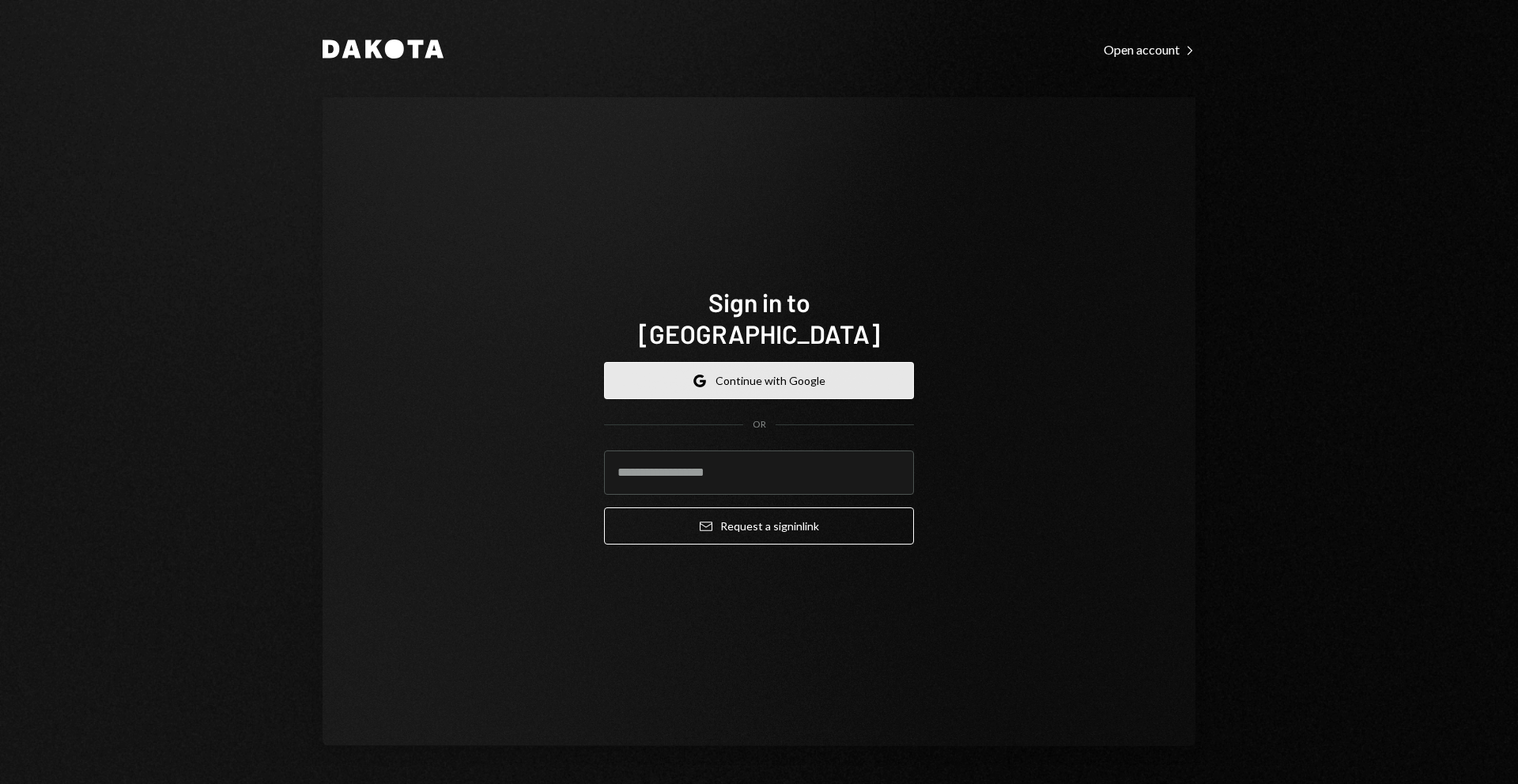
click at [752, 370] on button "Google Continue with Google" at bounding box center [759, 380] width 310 height 37
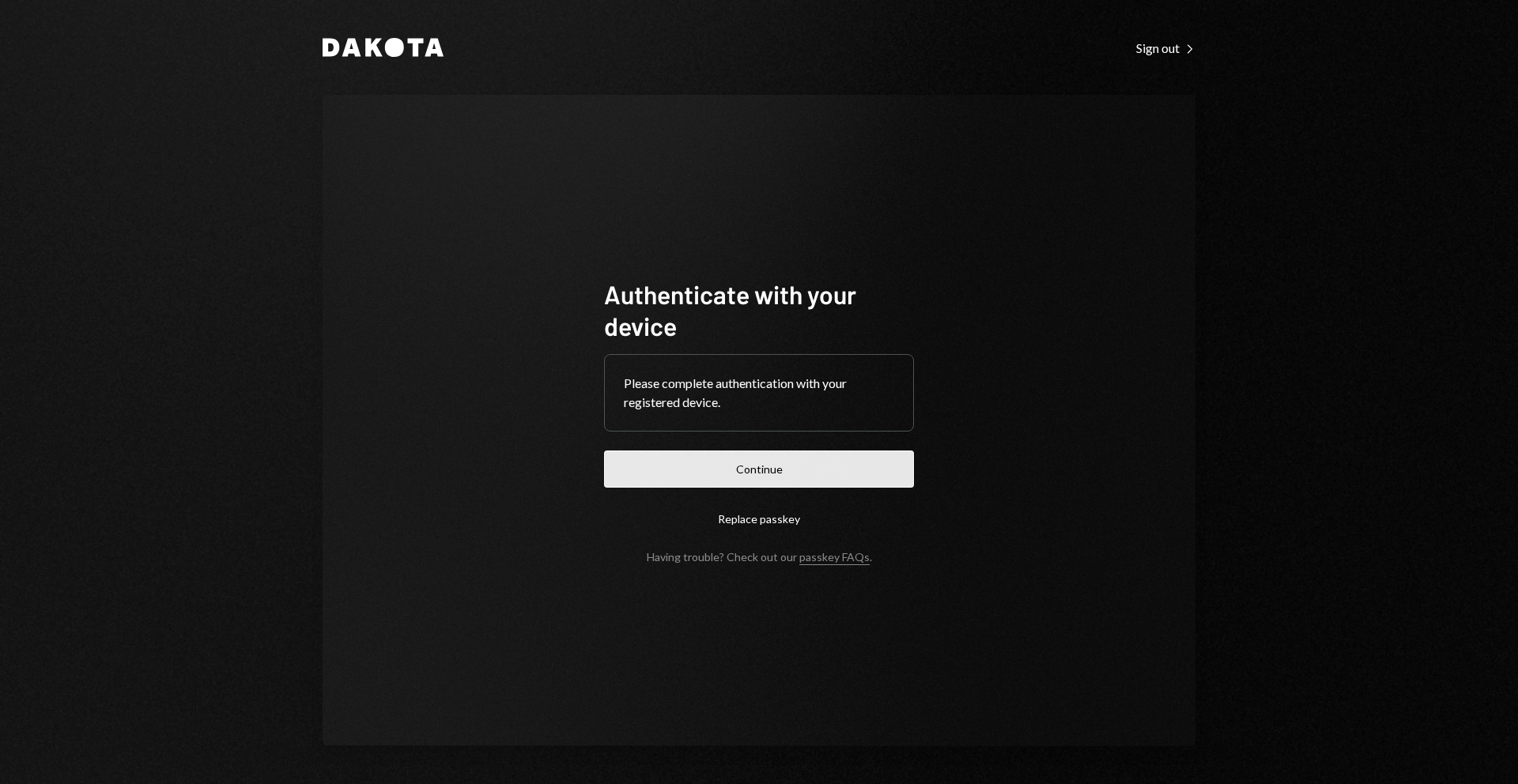
click at [780, 463] on button "Continue" at bounding box center [759, 468] width 310 height 37
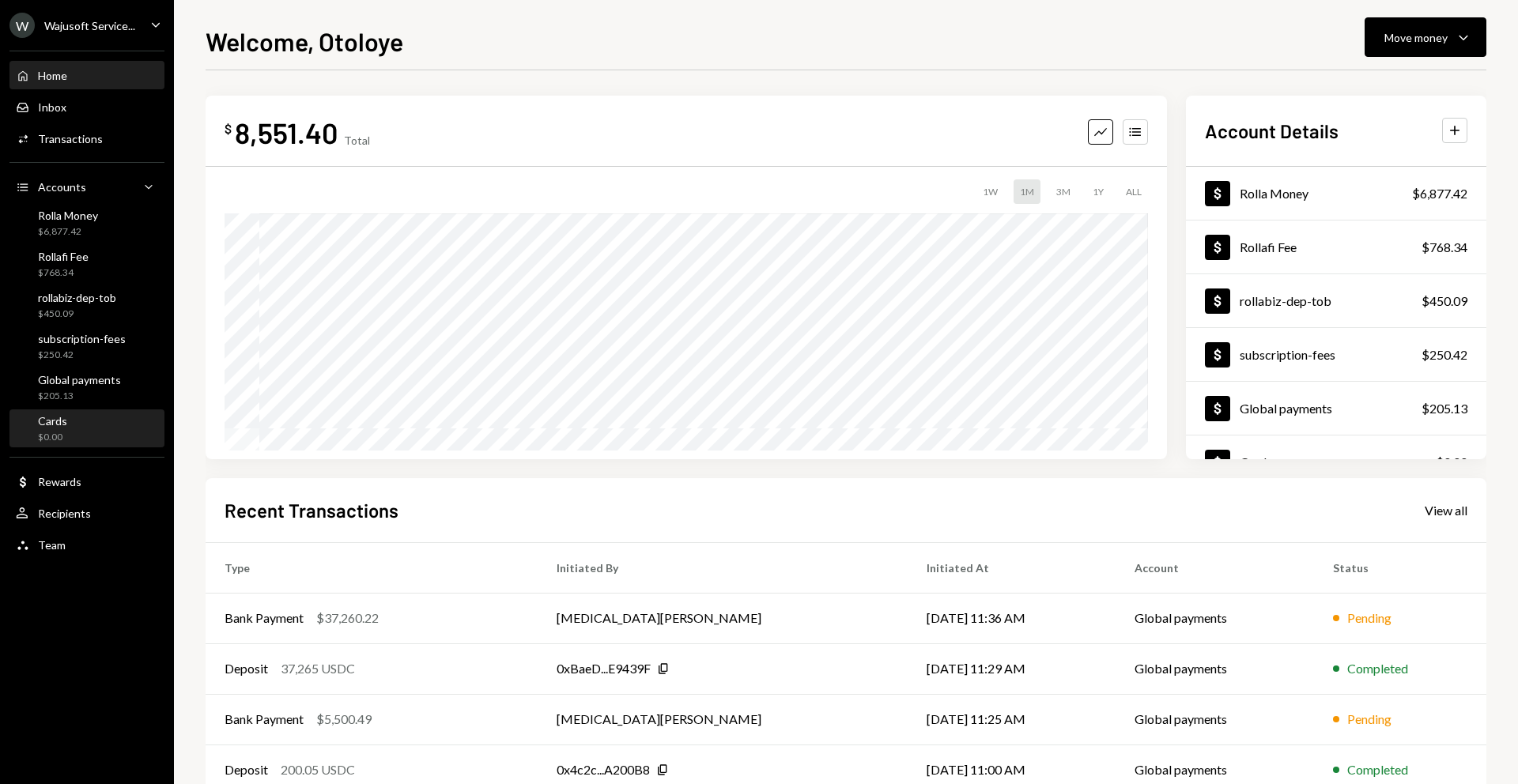
click at [90, 433] on div "Cards $0.00" at bounding box center [87, 430] width 143 height 30
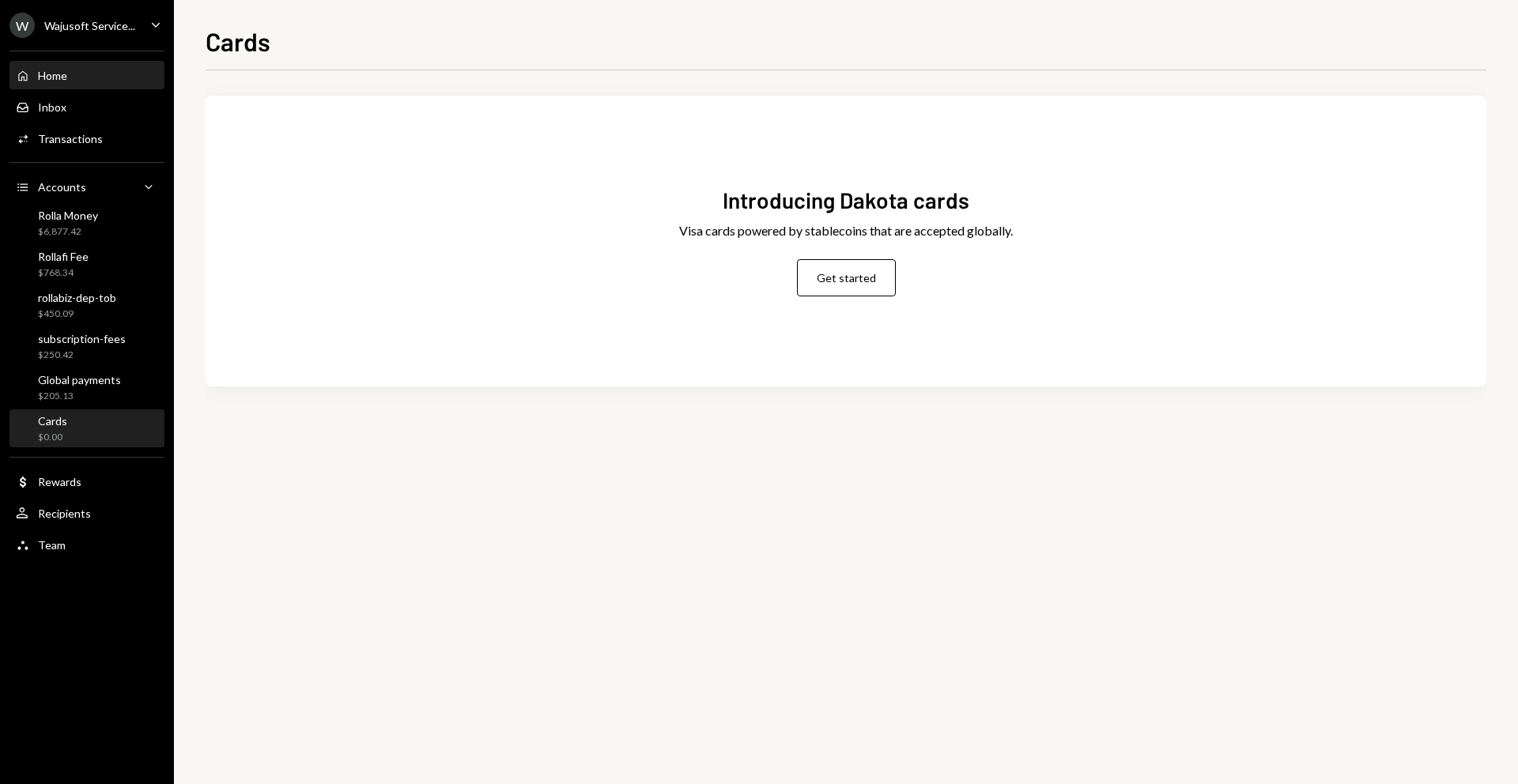
click at [65, 73] on div "Home" at bounding box center [52, 75] width 29 height 13
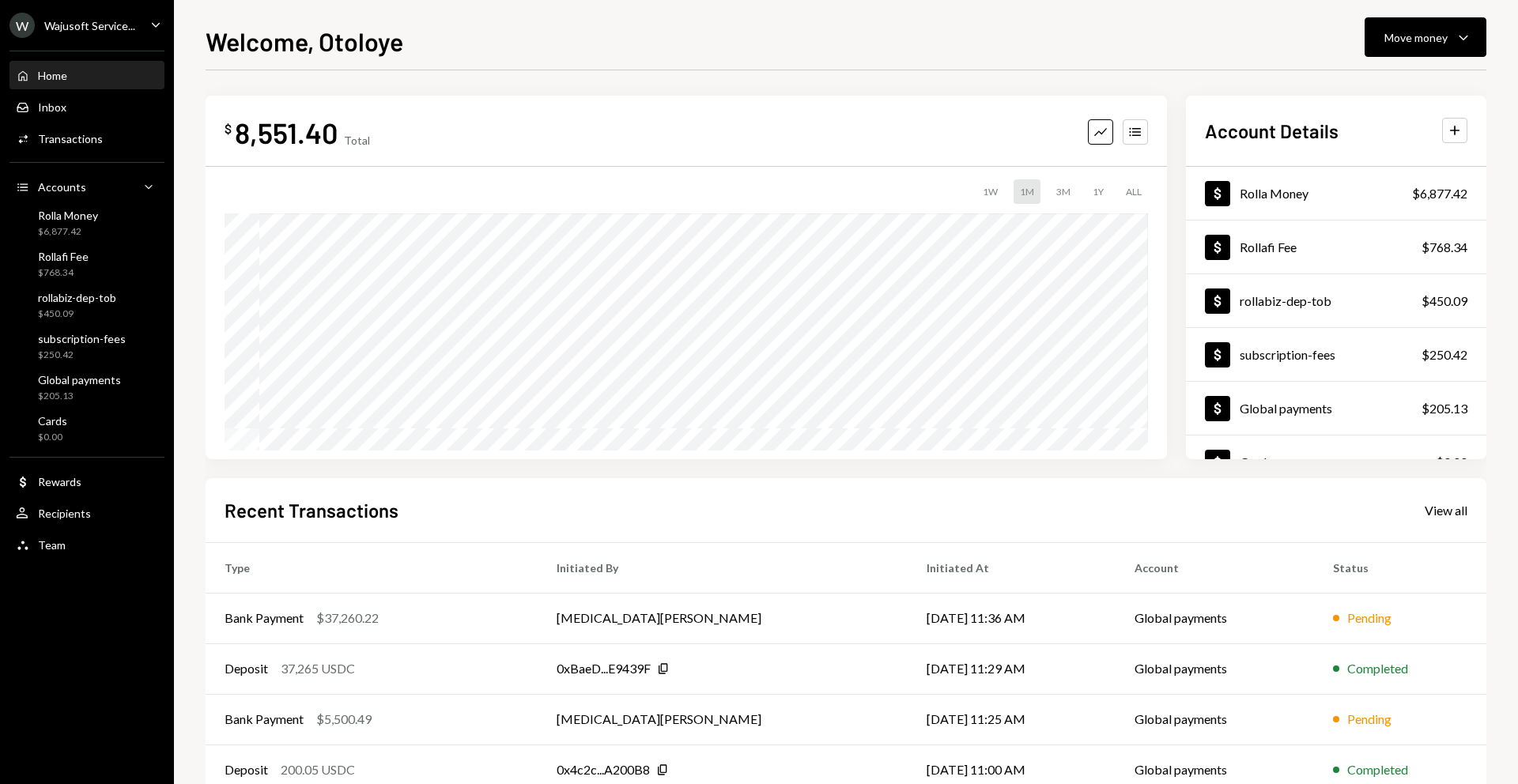
click at [274, 134] on div "8,551.40" at bounding box center [286, 132] width 103 height 35
click at [265, 135] on div "8,551.40" at bounding box center [286, 132] width 103 height 35
click at [269, 134] on div "8,551.40" at bounding box center [286, 132] width 103 height 35
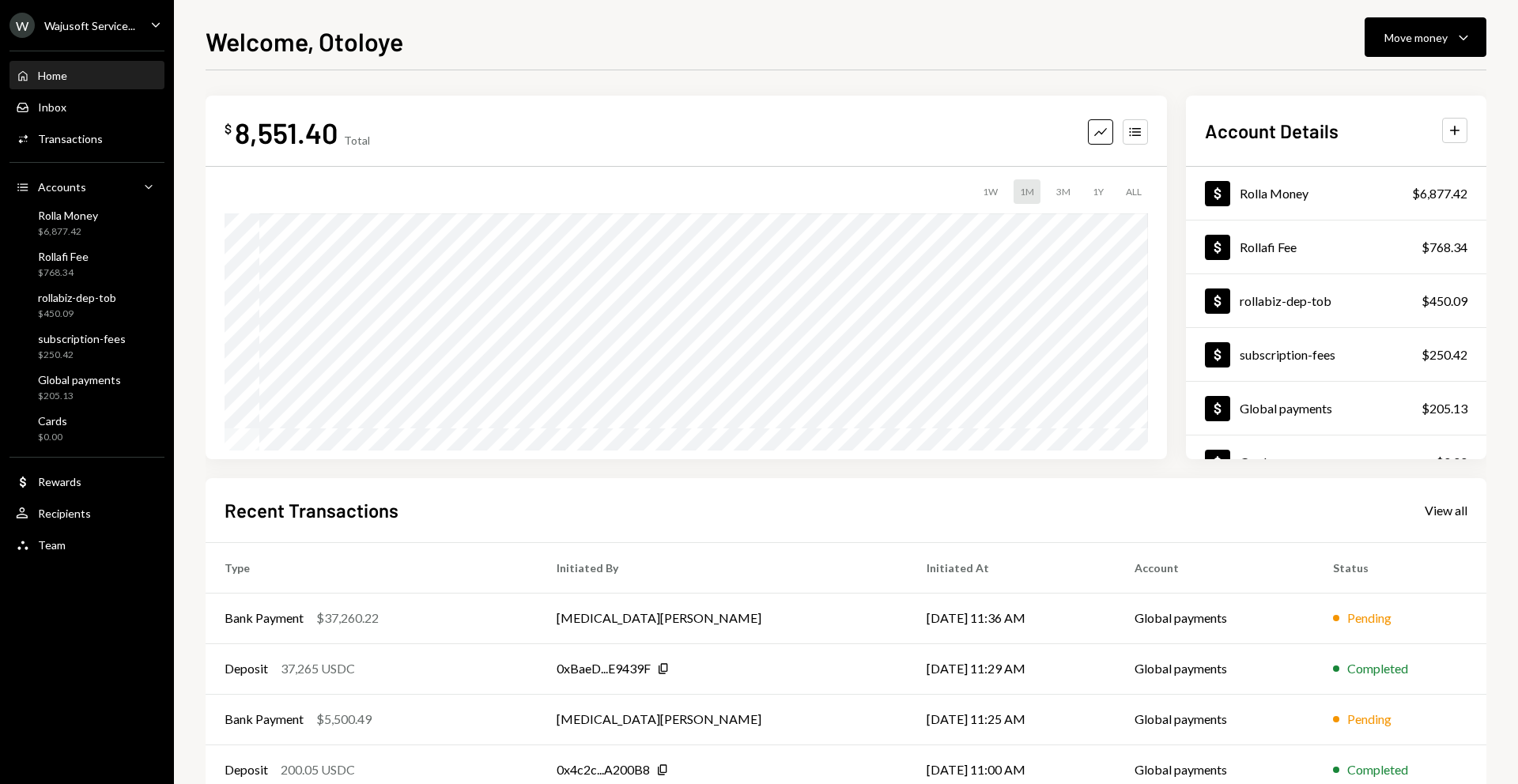
click at [82, 29] on div "Wajusoft Service..." at bounding box center [90, 26] width 91 height 13
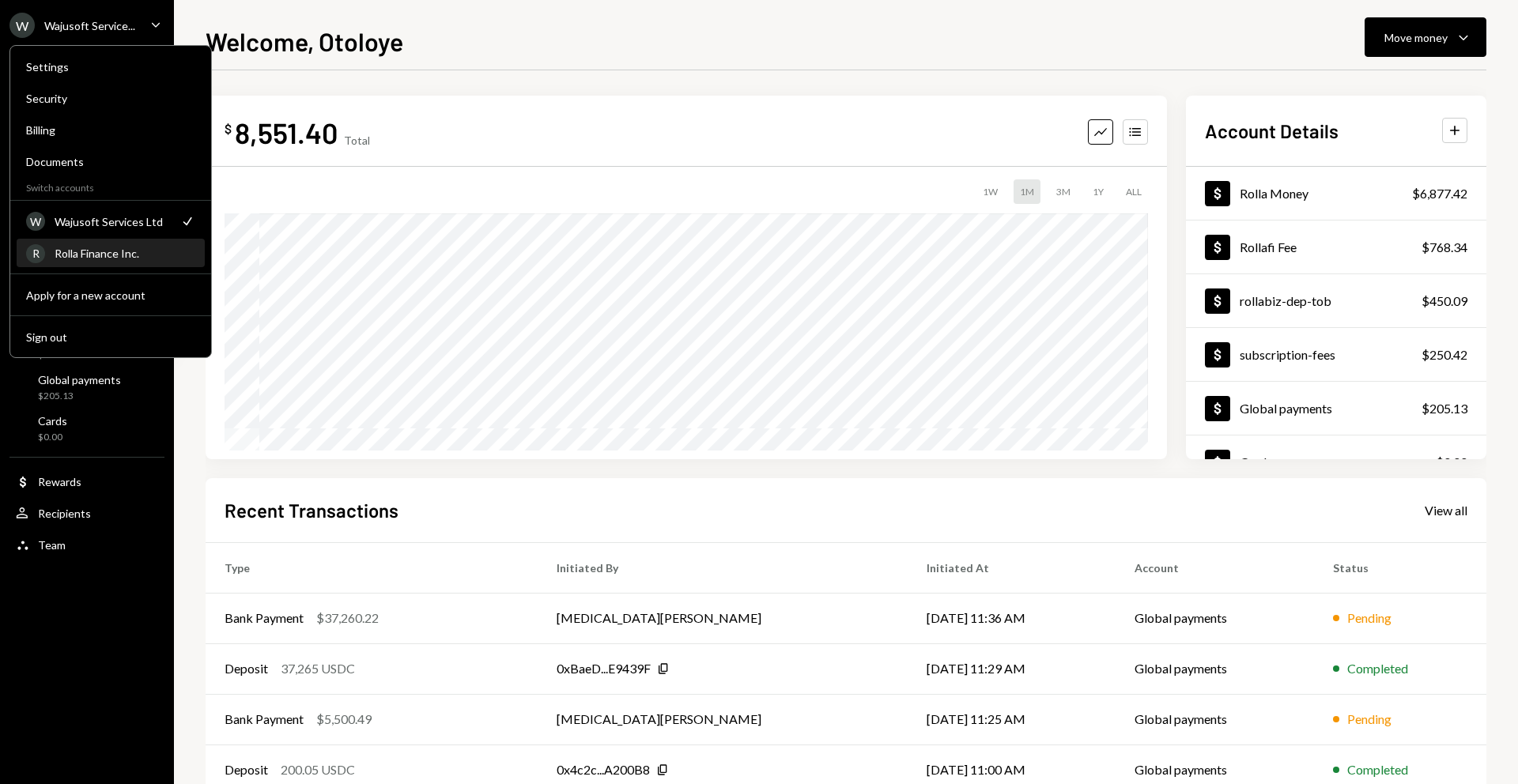
click at [74, 247] on div "Rolla Finance Inc." at bounding box center [125, 254] width 141 height 13
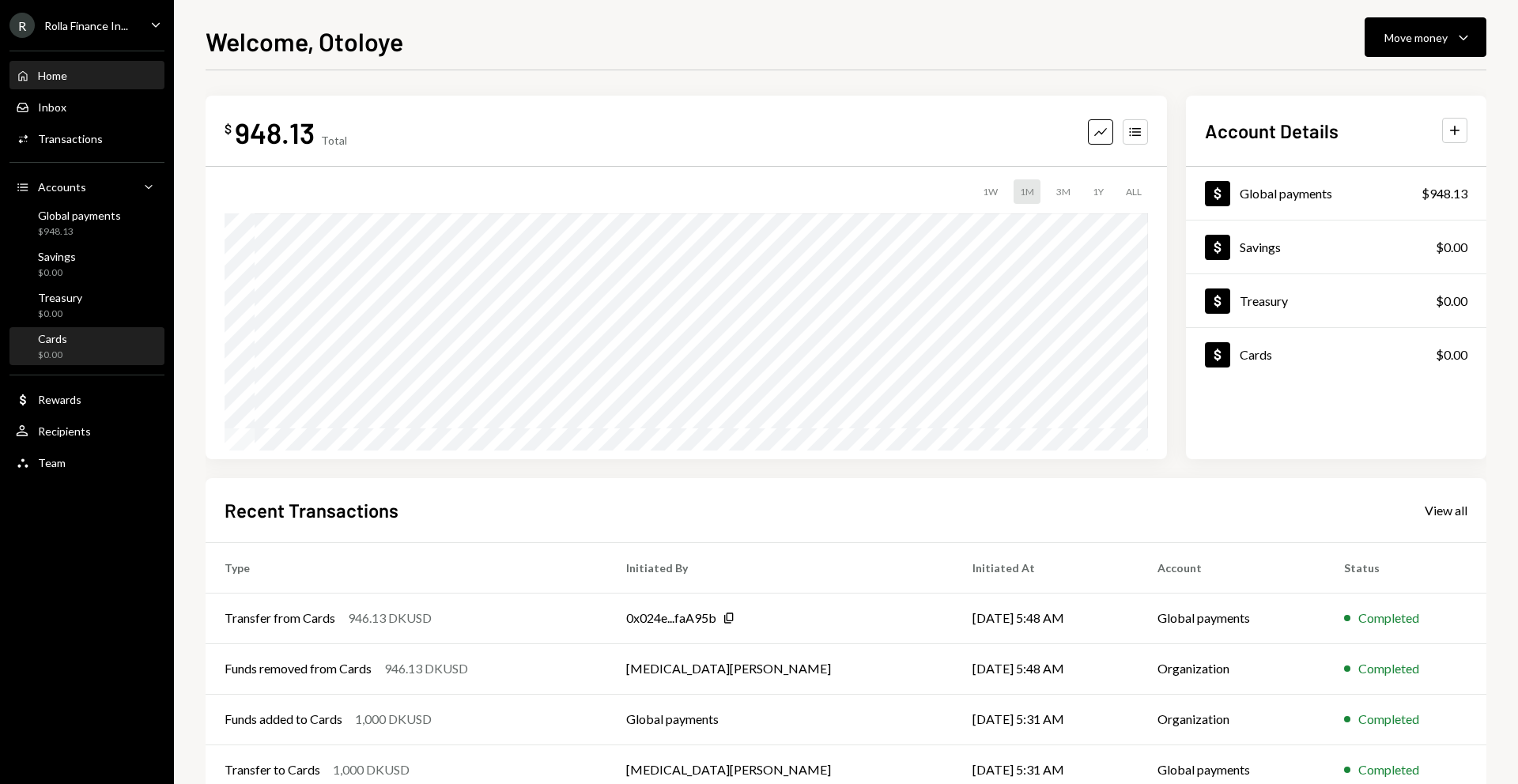
click at [74, 349] on div "Cards $0.00" at bounding box center [87, 347] width 143 height 30
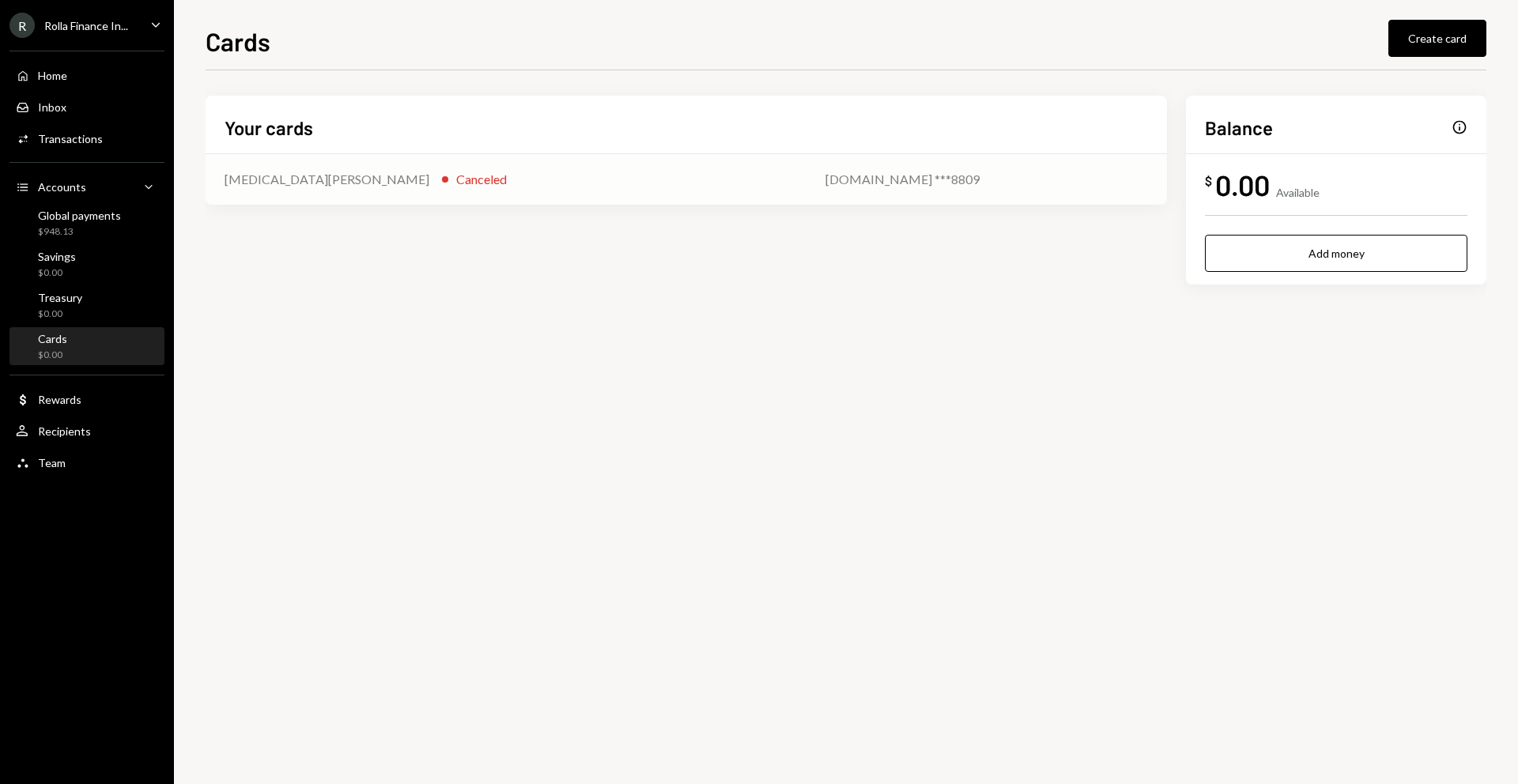
click at [293, 175] on div "Tobi Oduah Canceled" at bounding box center [506, 180] width 563 height 19
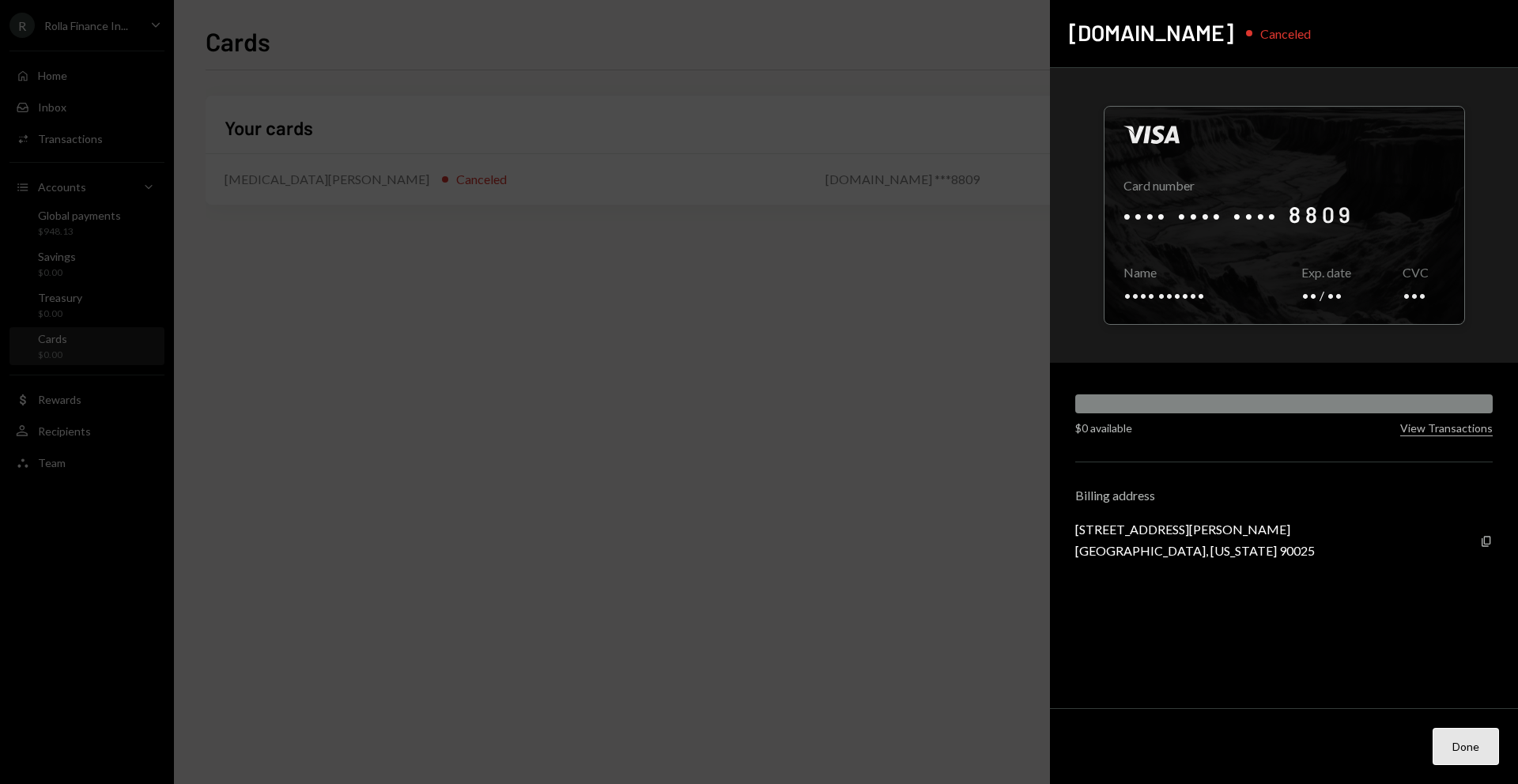
click at [1473, 736] on button "Done" at bounding box center [1466, 746] width 67 height 37
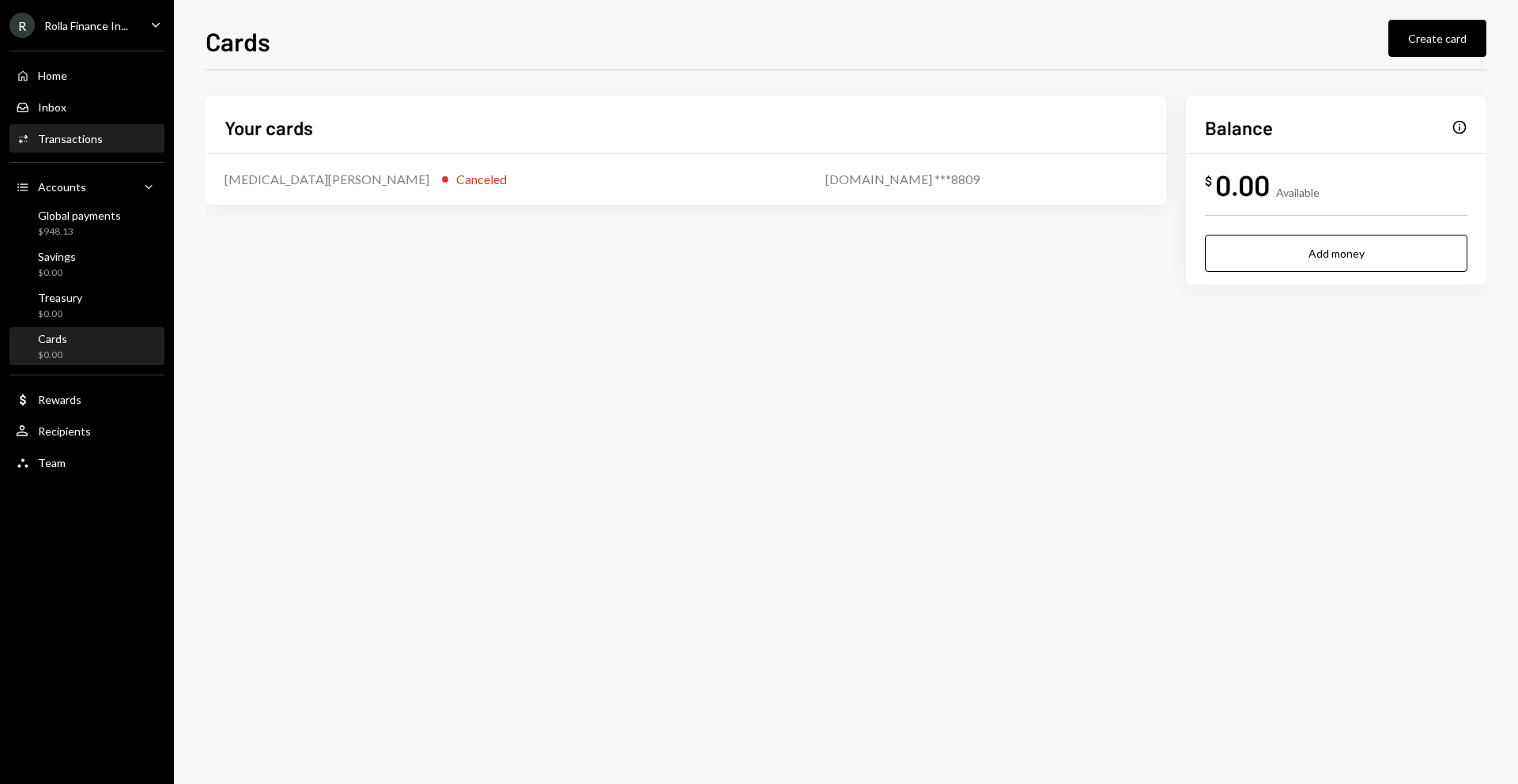
click at [74, 143] on div "Transactions" at bounding box center [70, 139] width 65 height 13
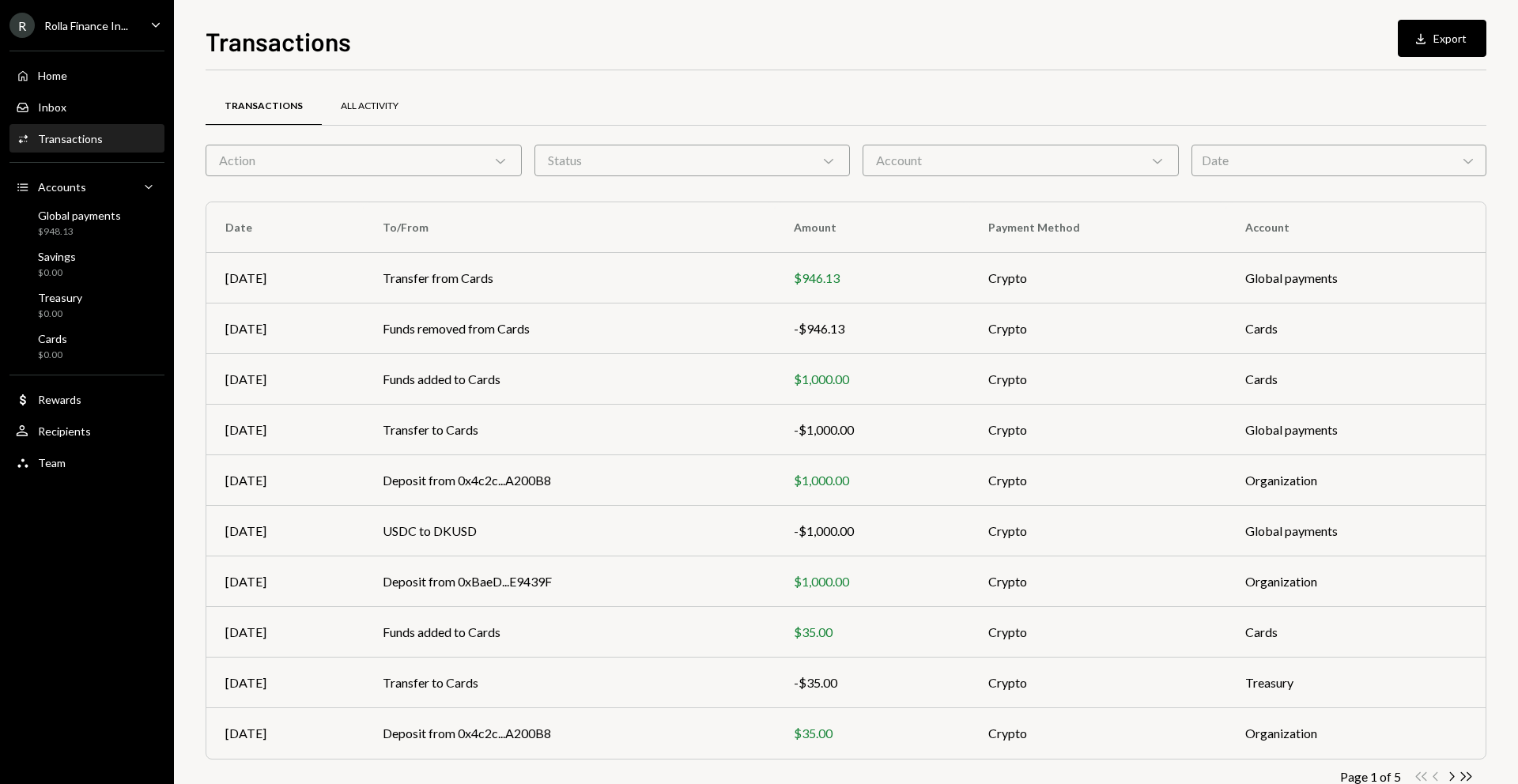
click at [354, 110] on div "All Activity" at bounding box center [370, 106] width 58 height 13
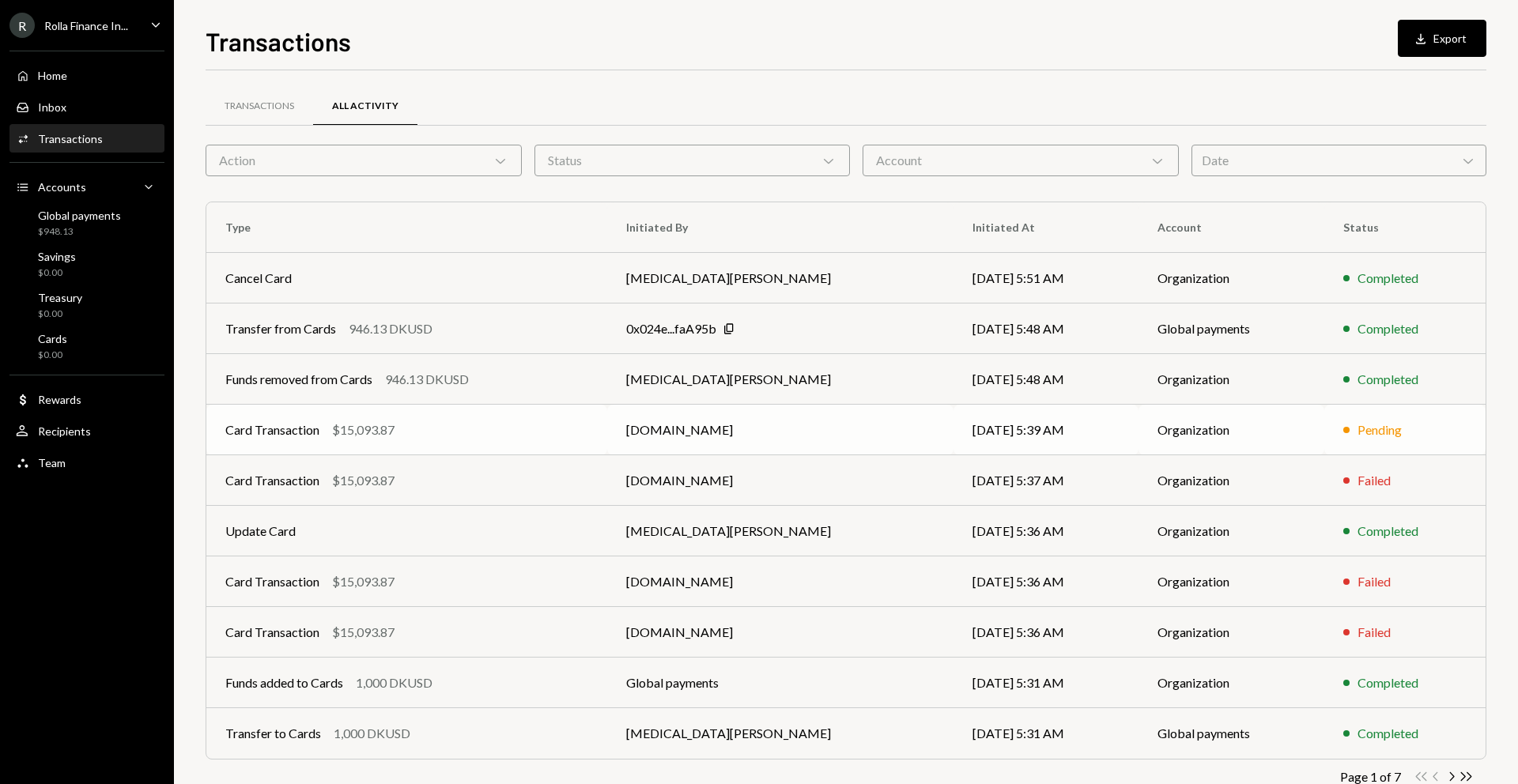
click at [421, 427] on div "Card Transaction $15,093.87" at bounding box center [407, 430] width 363 height 19
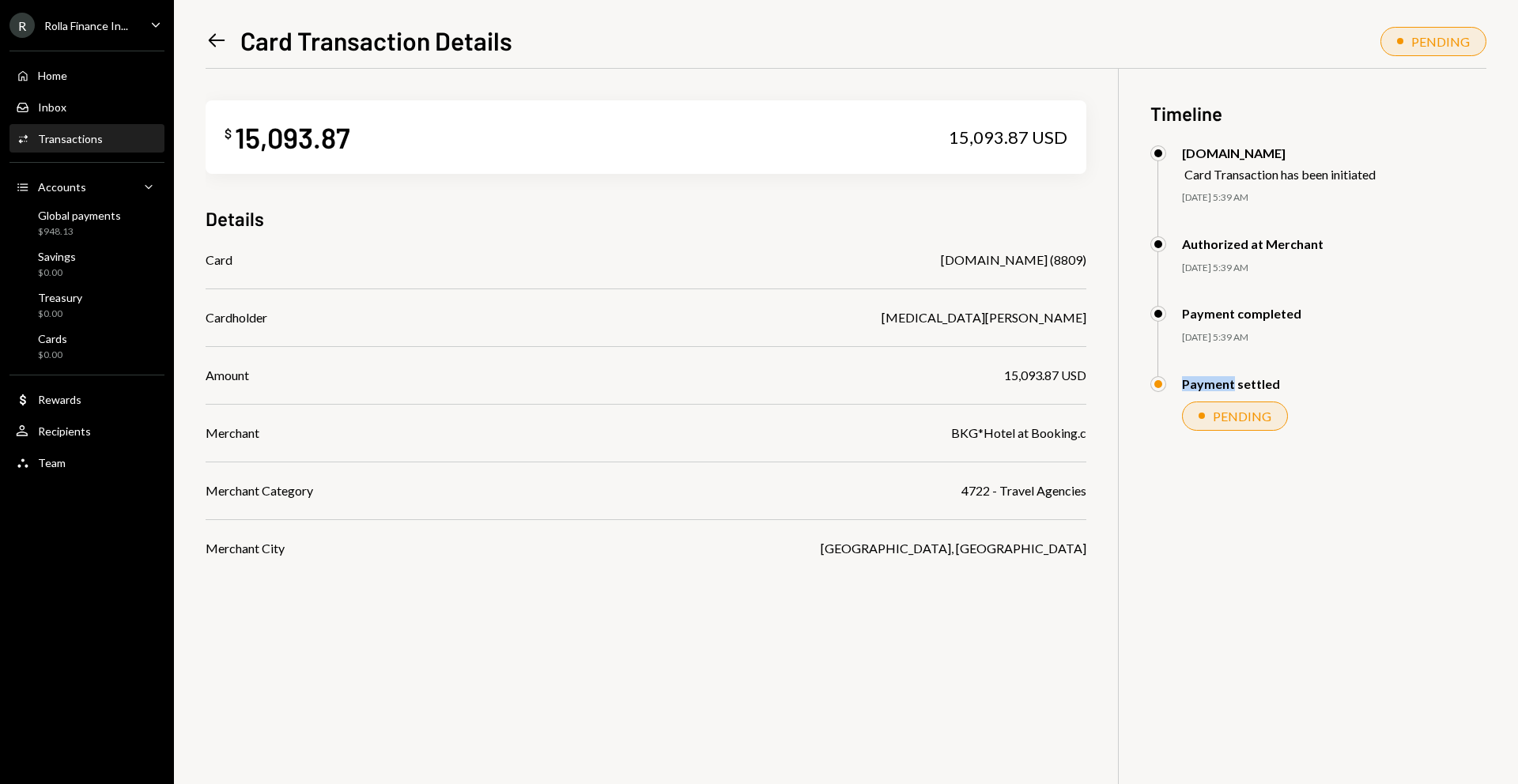
click at [1207, 383] on div "Payment settled" at bounding box center [1231, 384] width 98 height 15
click at [1047, 375] on div "15,093.87 USD" at bounding box center [1046, 375] width 83 height 19
click at [998, 434] on div "BKG*Hotel at Booking.c" at bounding box center [1019, 433] width 135 height 19
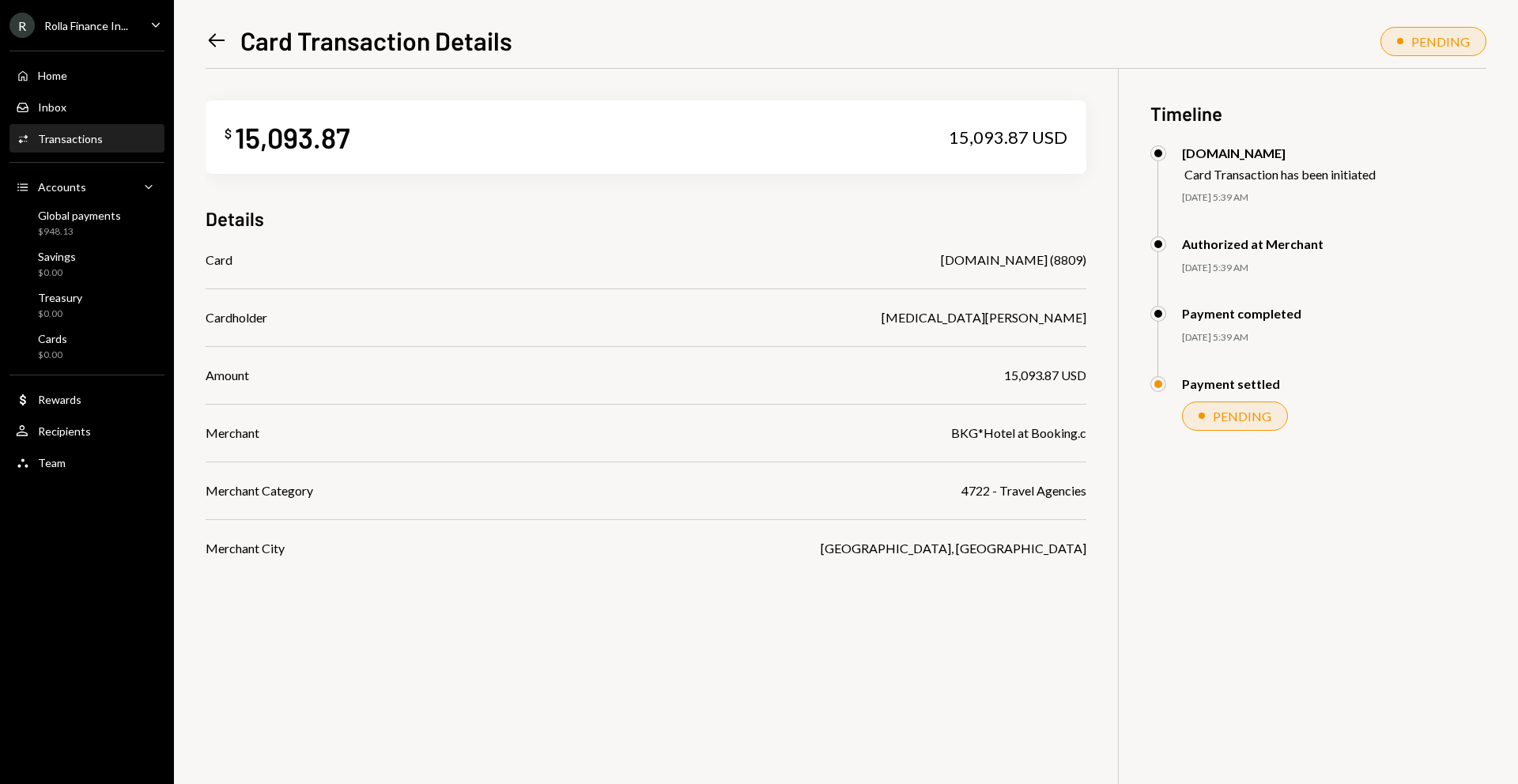
click at [1009, 429] on div "BKG*Hotel at Booking.c" at bounding box center [1019, 433] width 135 height 19
drag, startPoint x: 990, startPoint y: 488, endPoint x: 959, endPoint y: 488, distance: 31.0
click at [959, 488] on div "Merchant Category 4722 - Travel Agencies" at bounding box center [645, 491] width 881 height 19
click at [1001, 486] on div "4722 - Travel Agencies" at bounding box center [1024, 491] width 125 height 19
click at [1009, 497] on div "4722 - Travel Agencies" at bounding box center [1024, 491] width 125 height 19
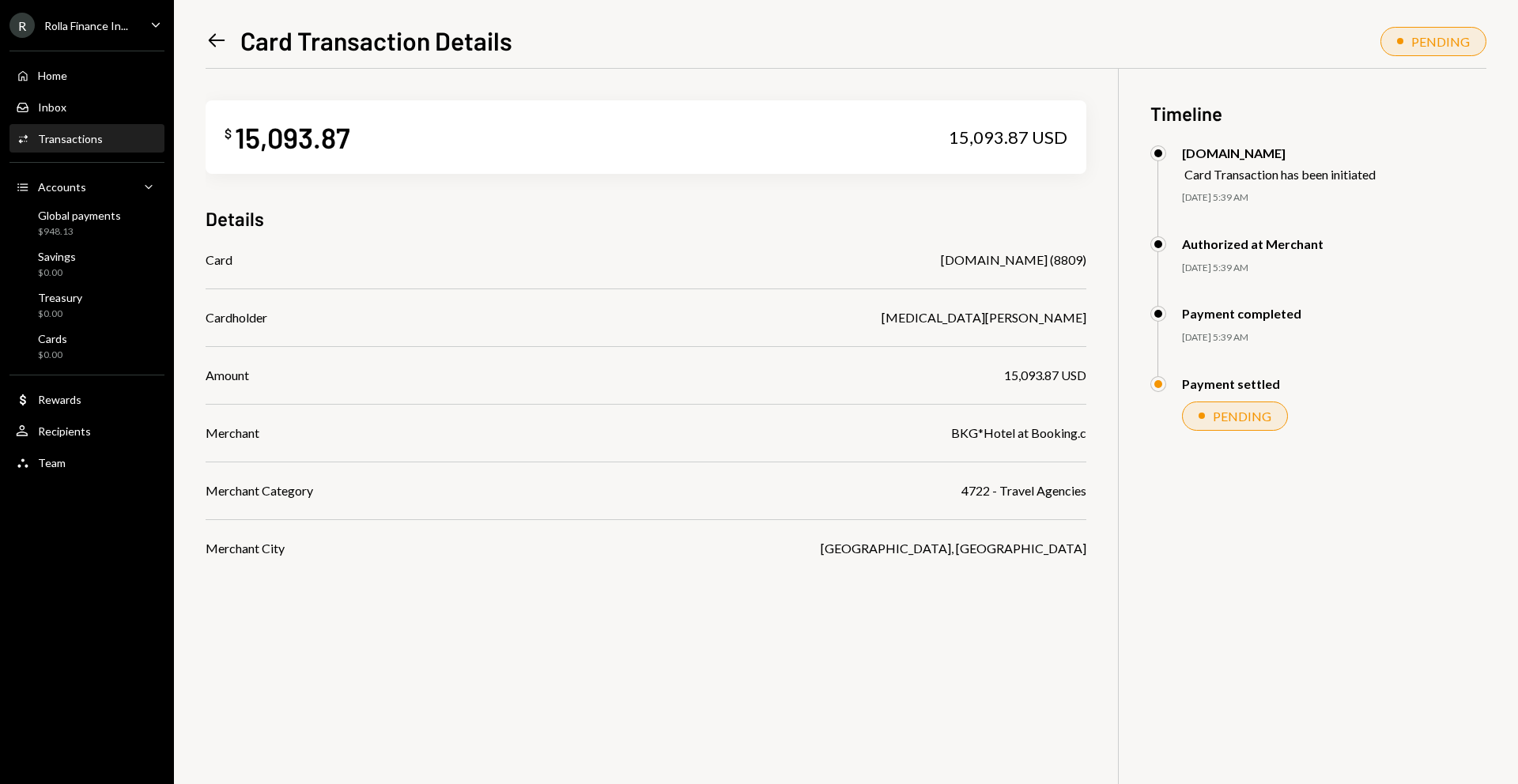
click at [215, 32] on icon "Left Arrow" at bounding box center [216, 40] width 22 height 22
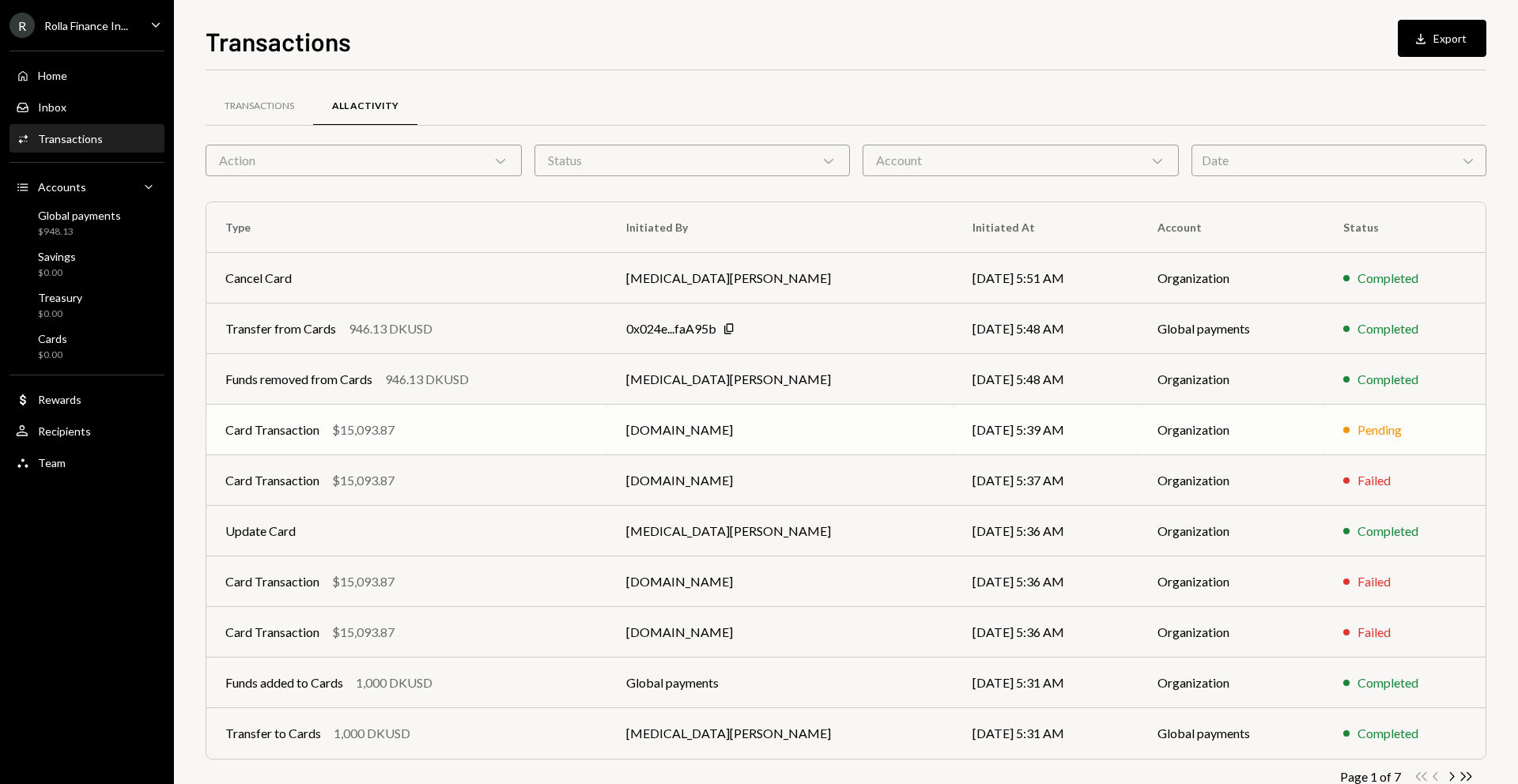
click at [756, 435] on td "Booking.com" at bounding box center [780, 430] width 346 height 50
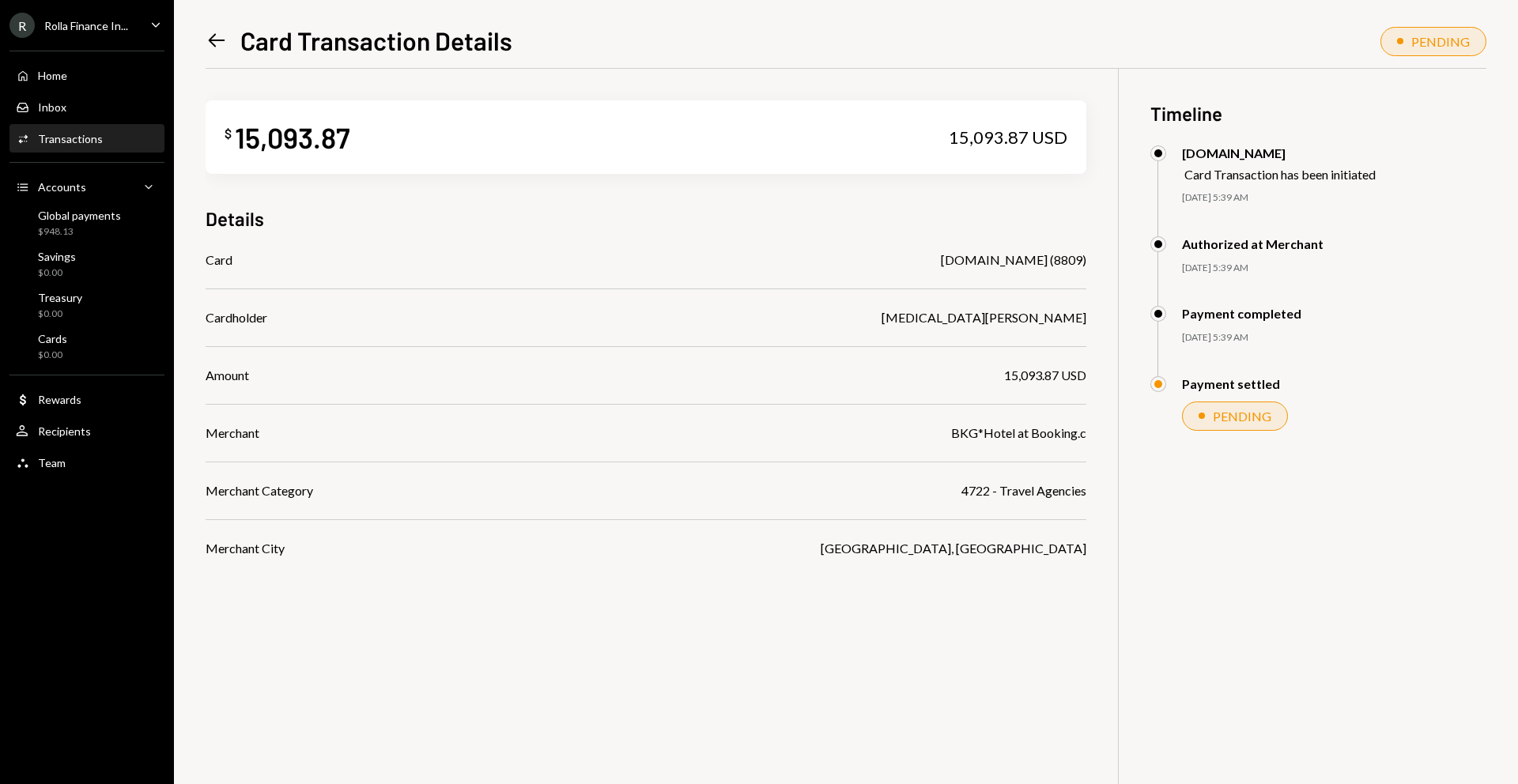
click at [1034, 259] on div "Booking.com (8809)" at bounding box center [1013, 260] width 145 height 19
click at [1051, 258] on div "Booking.com (8809)" at bounding box center [1013, 260] width 145 height 19
click at [1059, 258] on div "Booking.com (8809)" at bounding box center [1013, 260] width 145 height 19
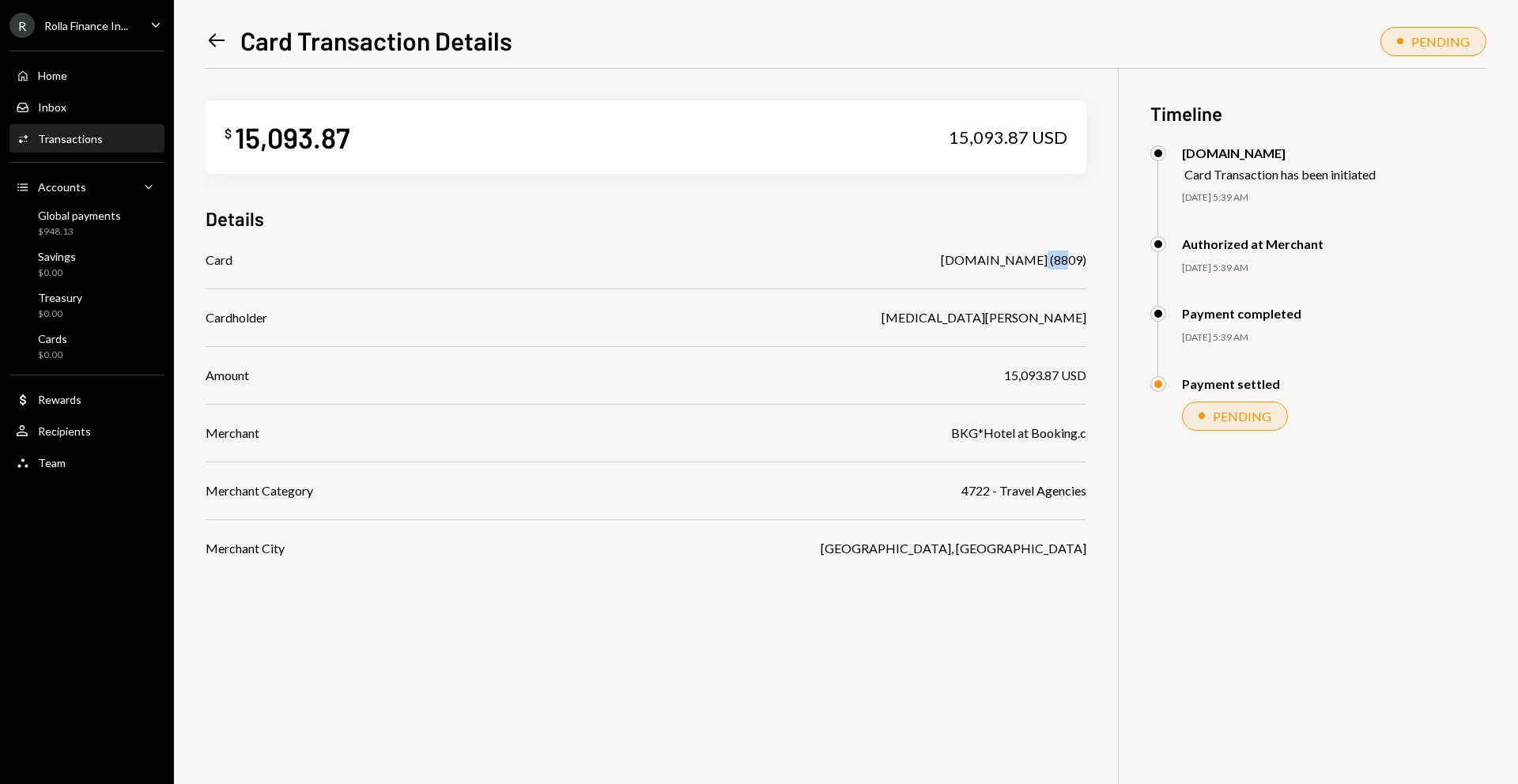
click at [1059, 258] on div "Booking.com (8809)" at bounding box center [1013, 260] width 145 height 19
click at [1059, 259] on div "Booking.com (8809)" at bounding box center [1013, 260] width 145 height 19
click at [218, 36] on icon "Left Arrow" at bounding box center [216, 40] width 22 height 22
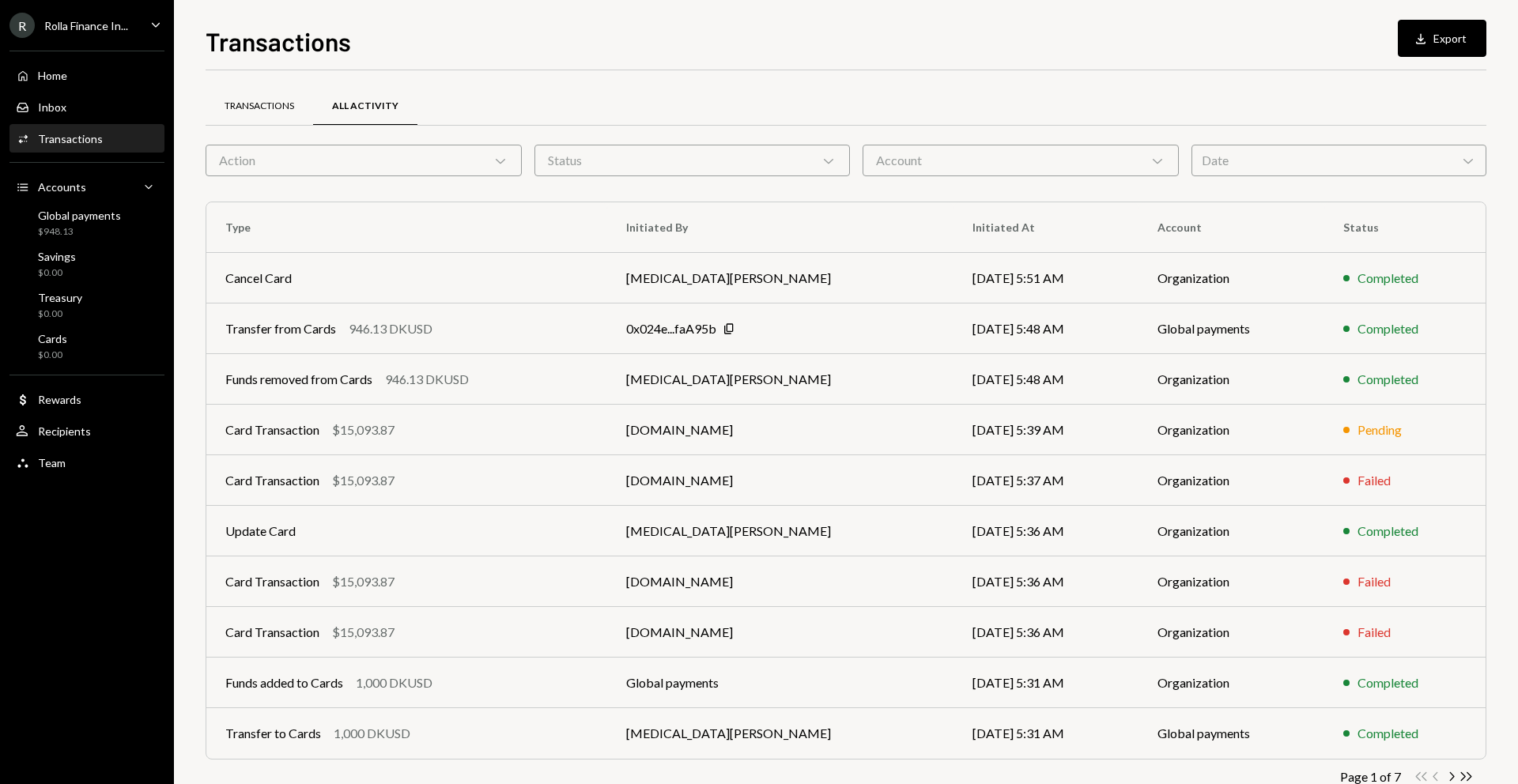
click at [270, 96] on div "Transactions" at bounding box center [259, 106] width 107 height 38
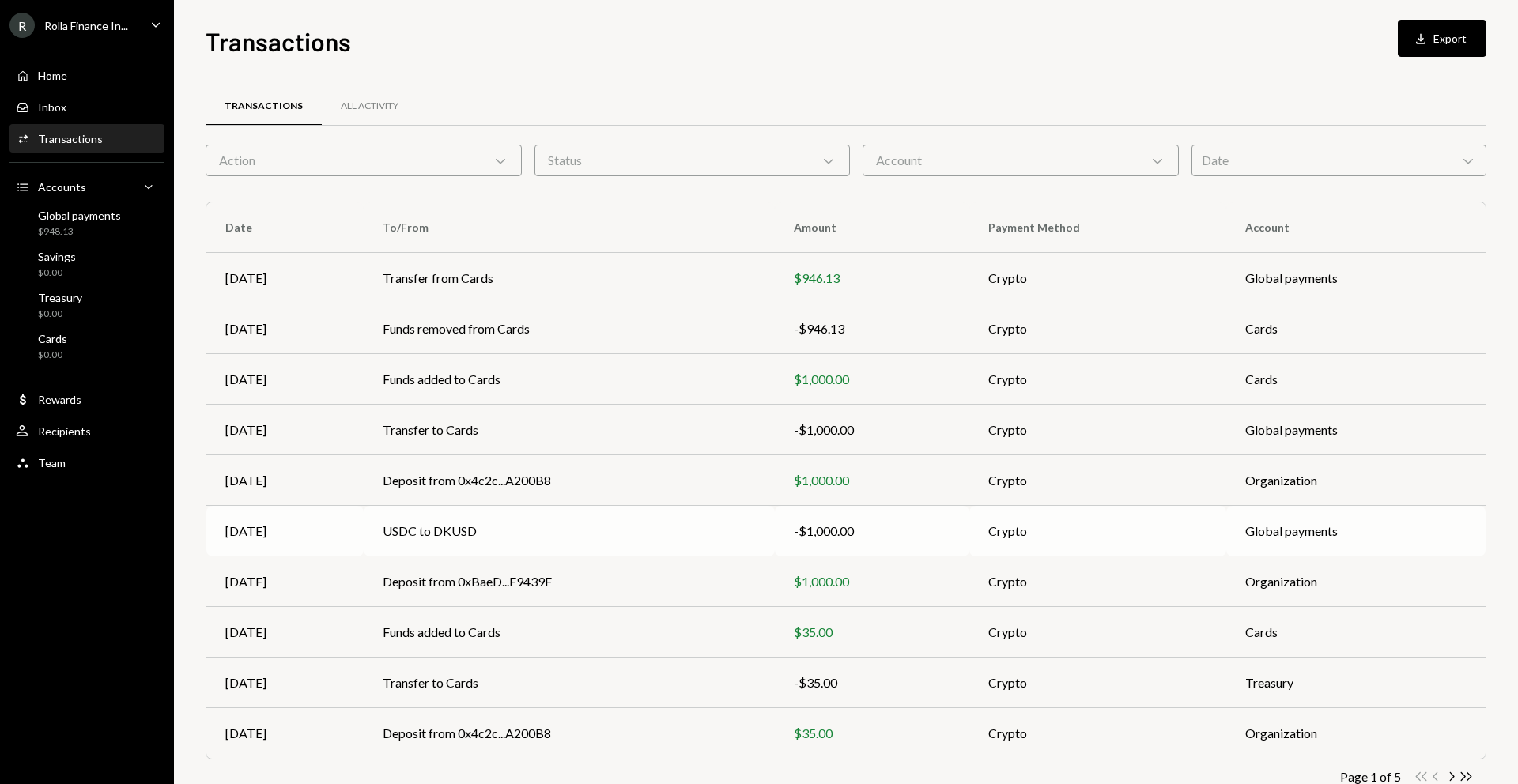
scroll to position [41, 0]
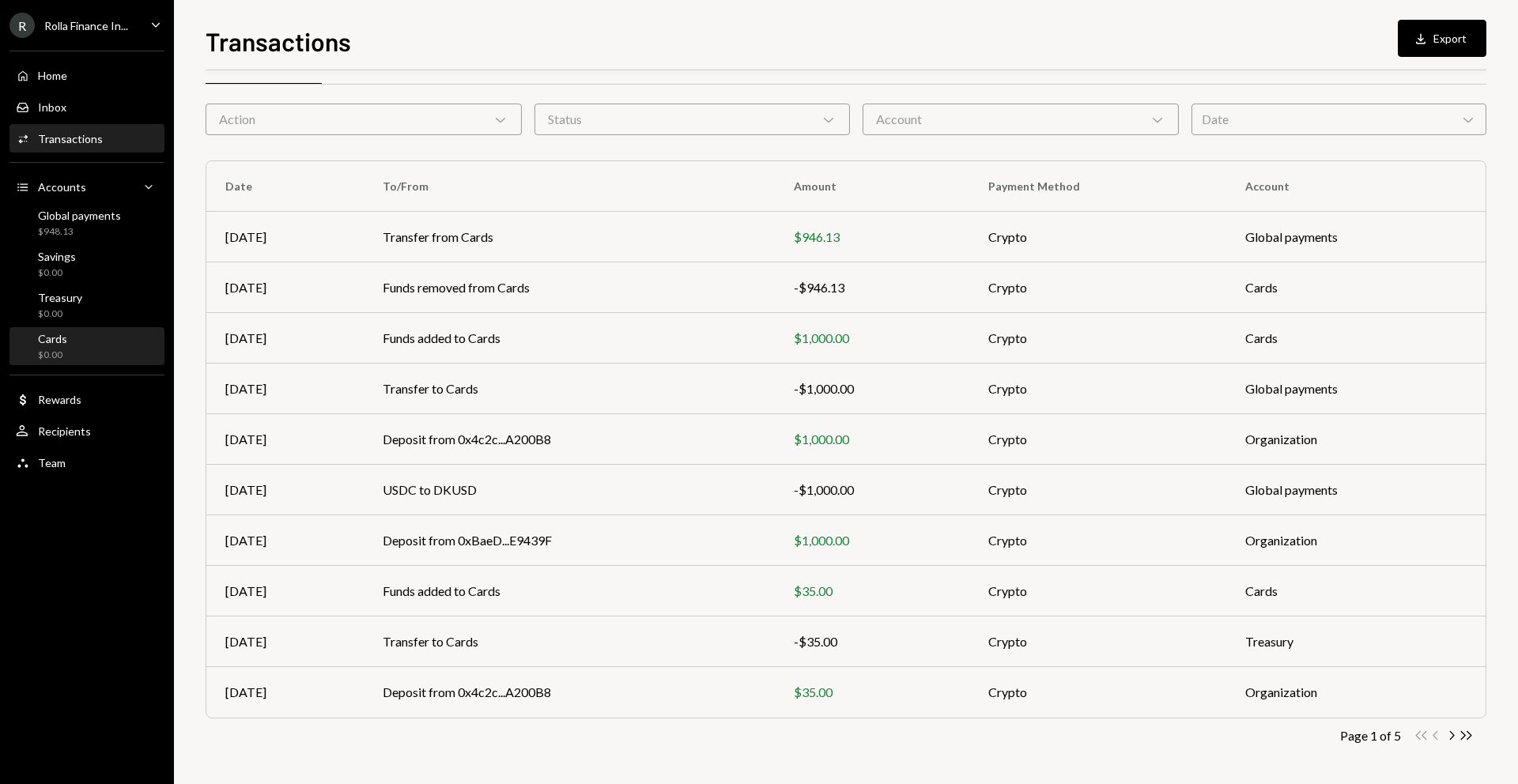
click at [102, 346] on div "Cards $0.00" at bounding box center [87, 347] width 143 height 30
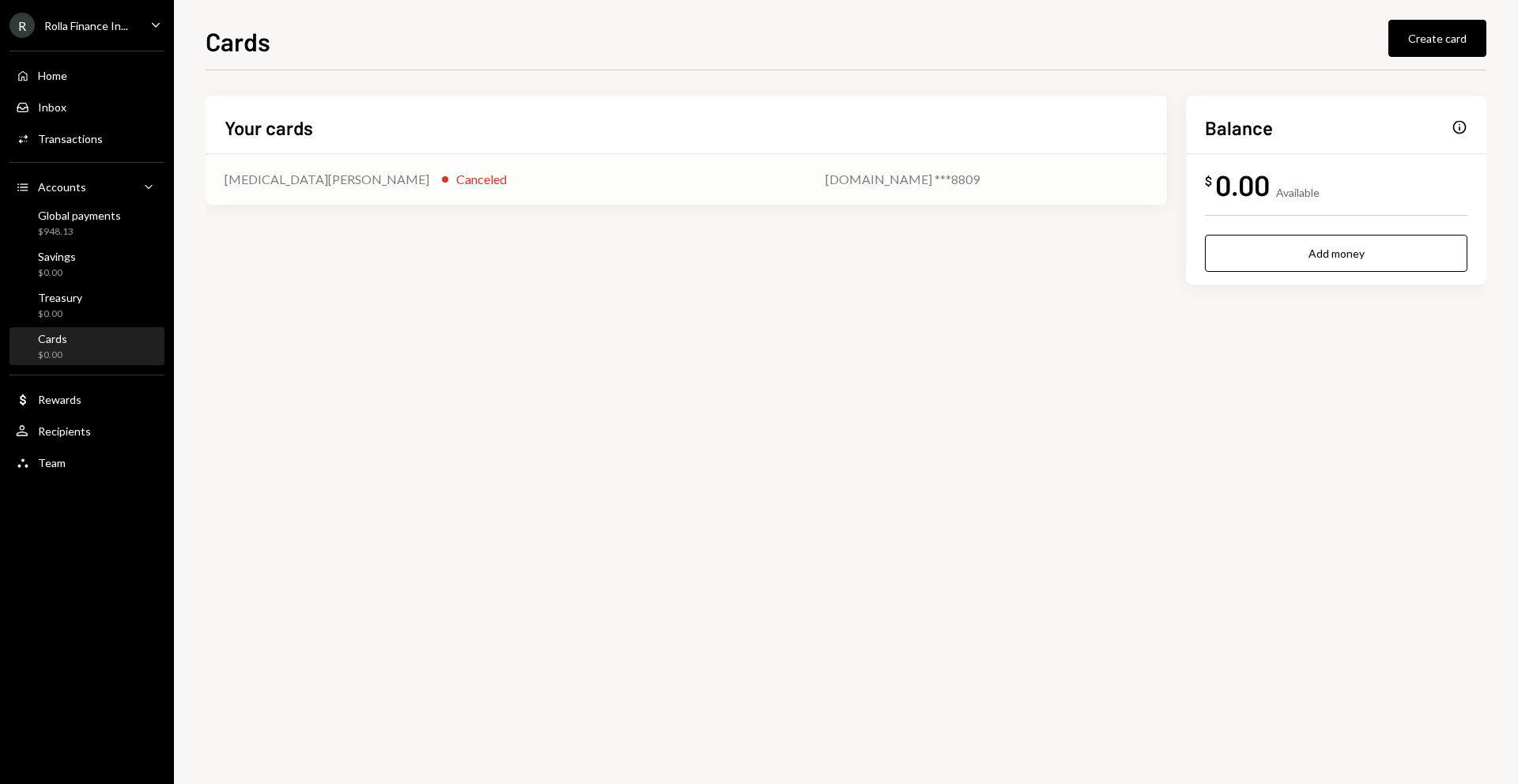
click at [367, 177] on div "Tobi Oduah Canceled" at bounding box center [506, 180] width 563 height 19
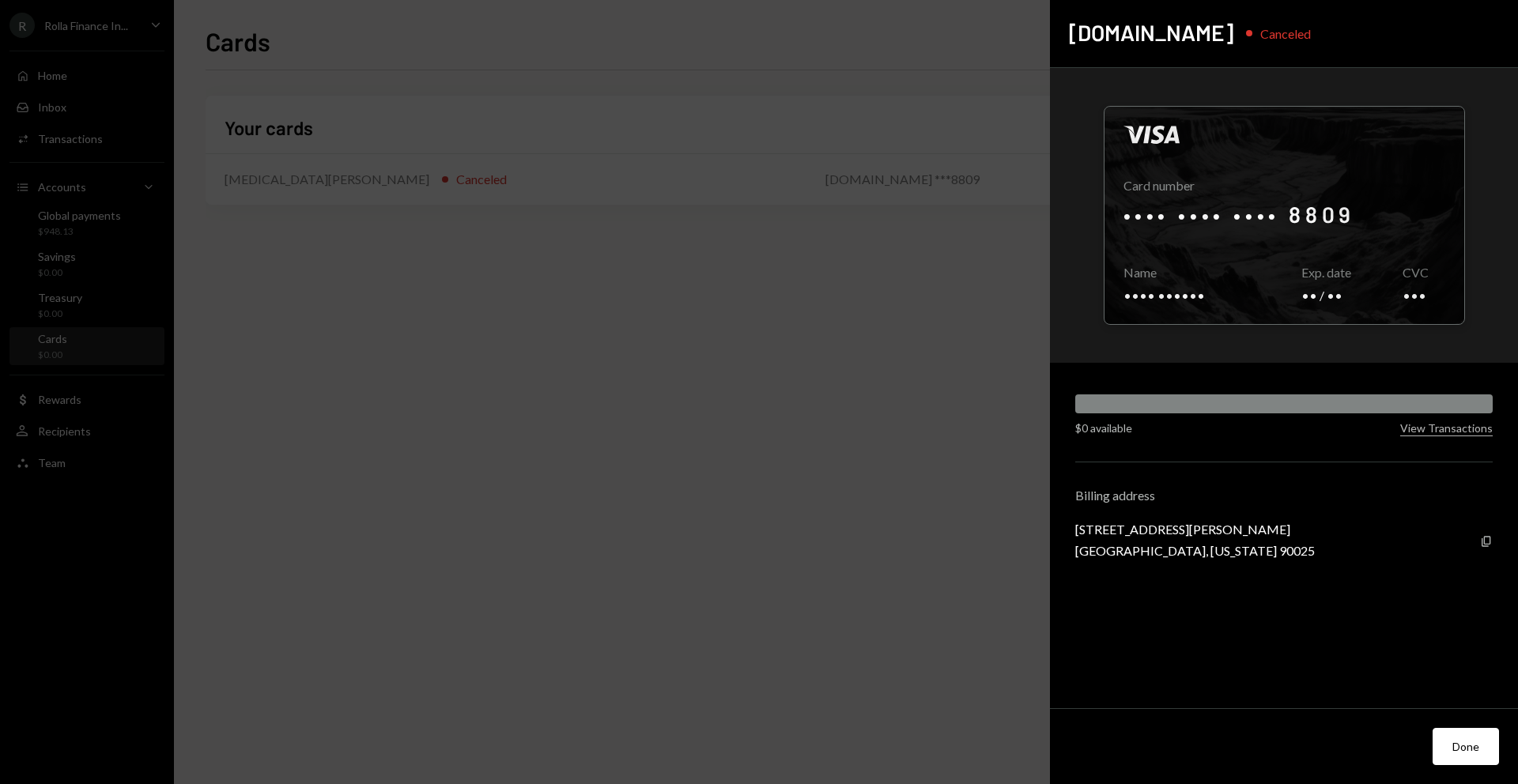
click at [1279, 227] on div at bounding box center [1284, 215] width 360 height 218
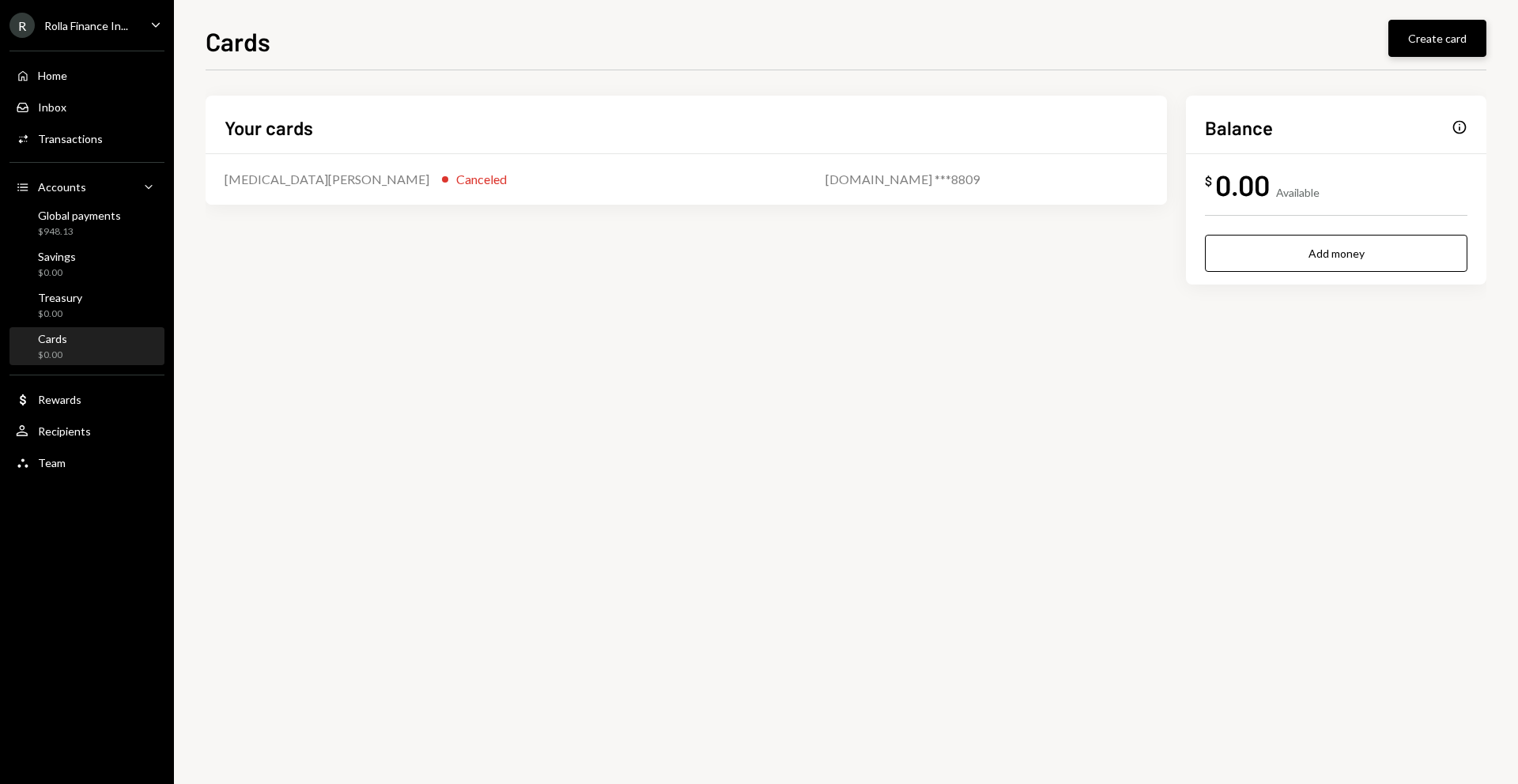
click at [1412, 35] on button "Create card" at bounding box center [1437, 38] width 98 height 37
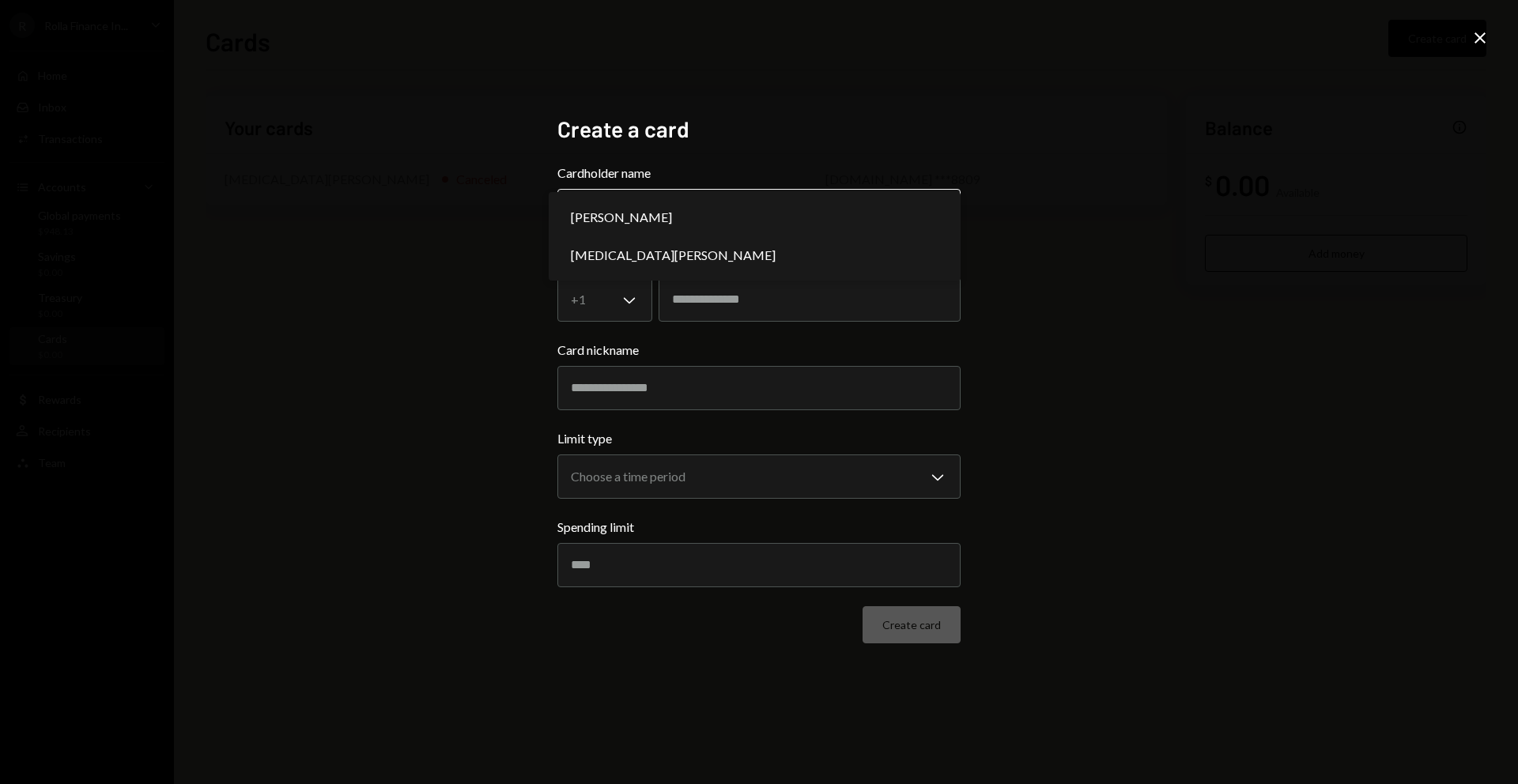
click at [896, 220] on body "**********" at bounding box center [759, 392] width 1518 height 784
click at [1099, 156] on div "**********" at bounding box center [759, 392] width 1518 height 784
click at [1489, 33] on icon "Close" at bounding box center [1480, 38] width 19 height 19
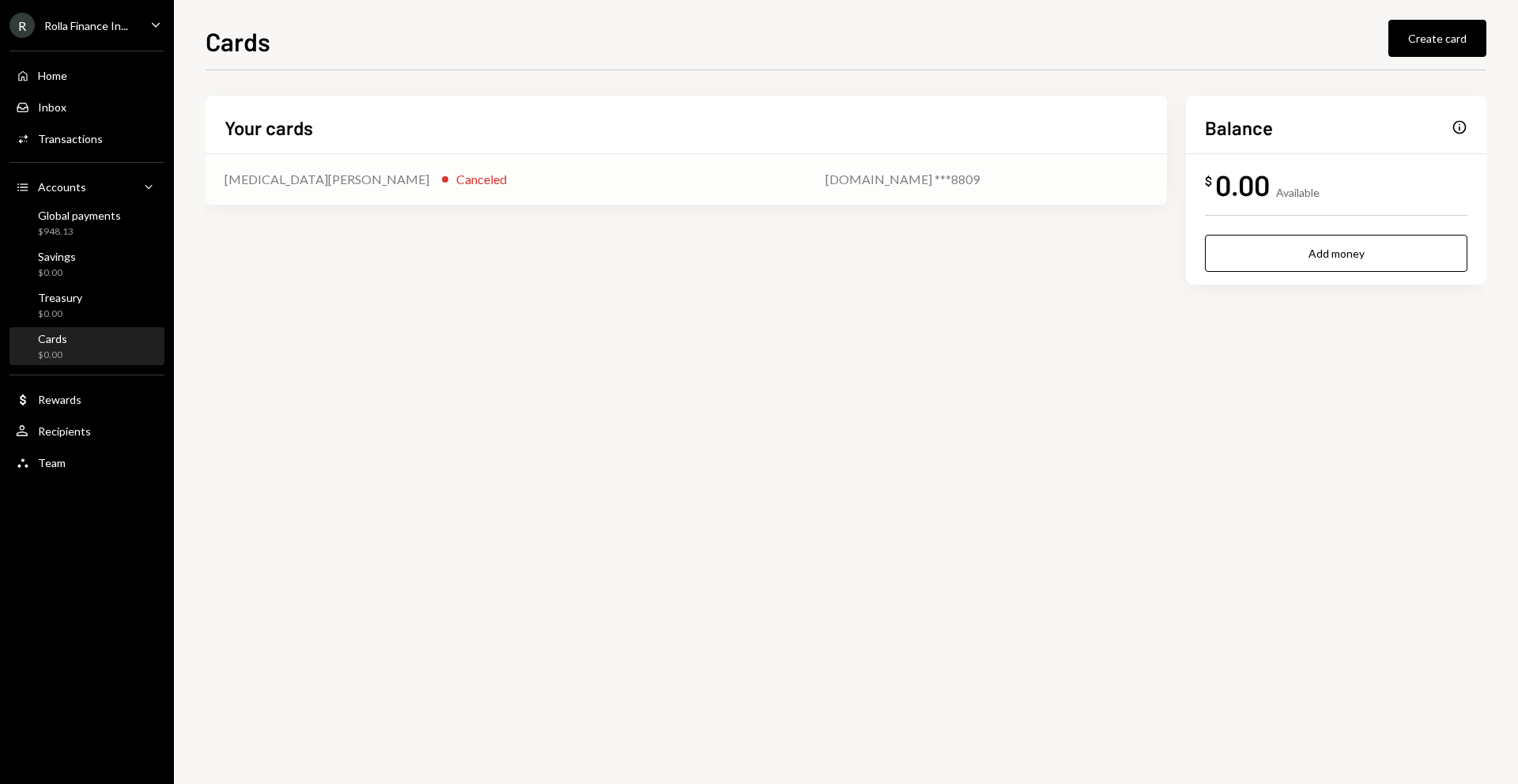
click at [836, 186] on div "Booking.com ***8809" at bounding box center [987, 180] width 322 height 19
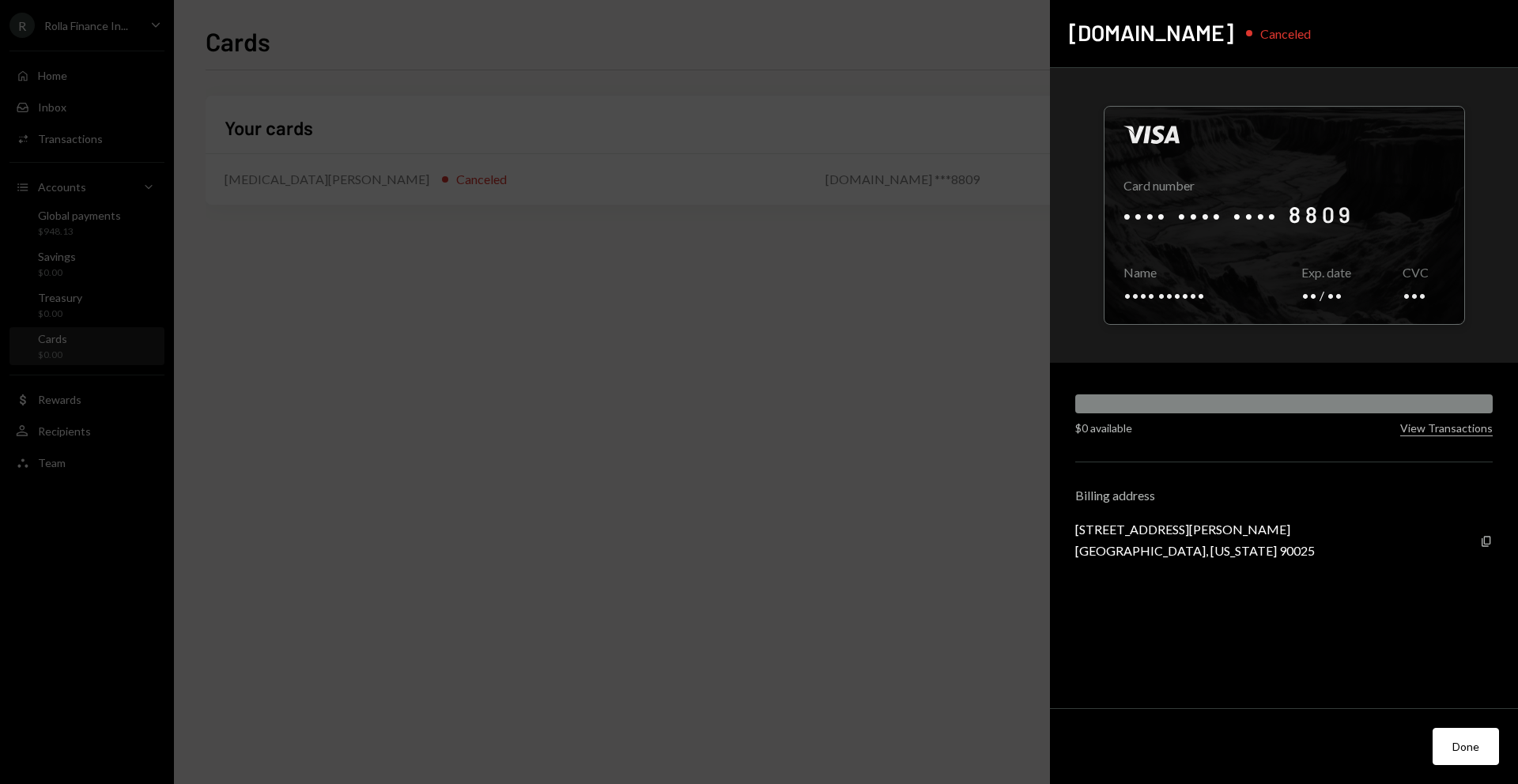
click at [1442, 435] on div "Visa Card number •••• •••• •••• 8809 Copy Name •••• •••••• Copy Exp. date •• / …" at bounding box center [1284, 389] width 469 height 641
click at [1442, 428] on button "View Transactions" at bounding box center [1446, 429] width 92 height 15
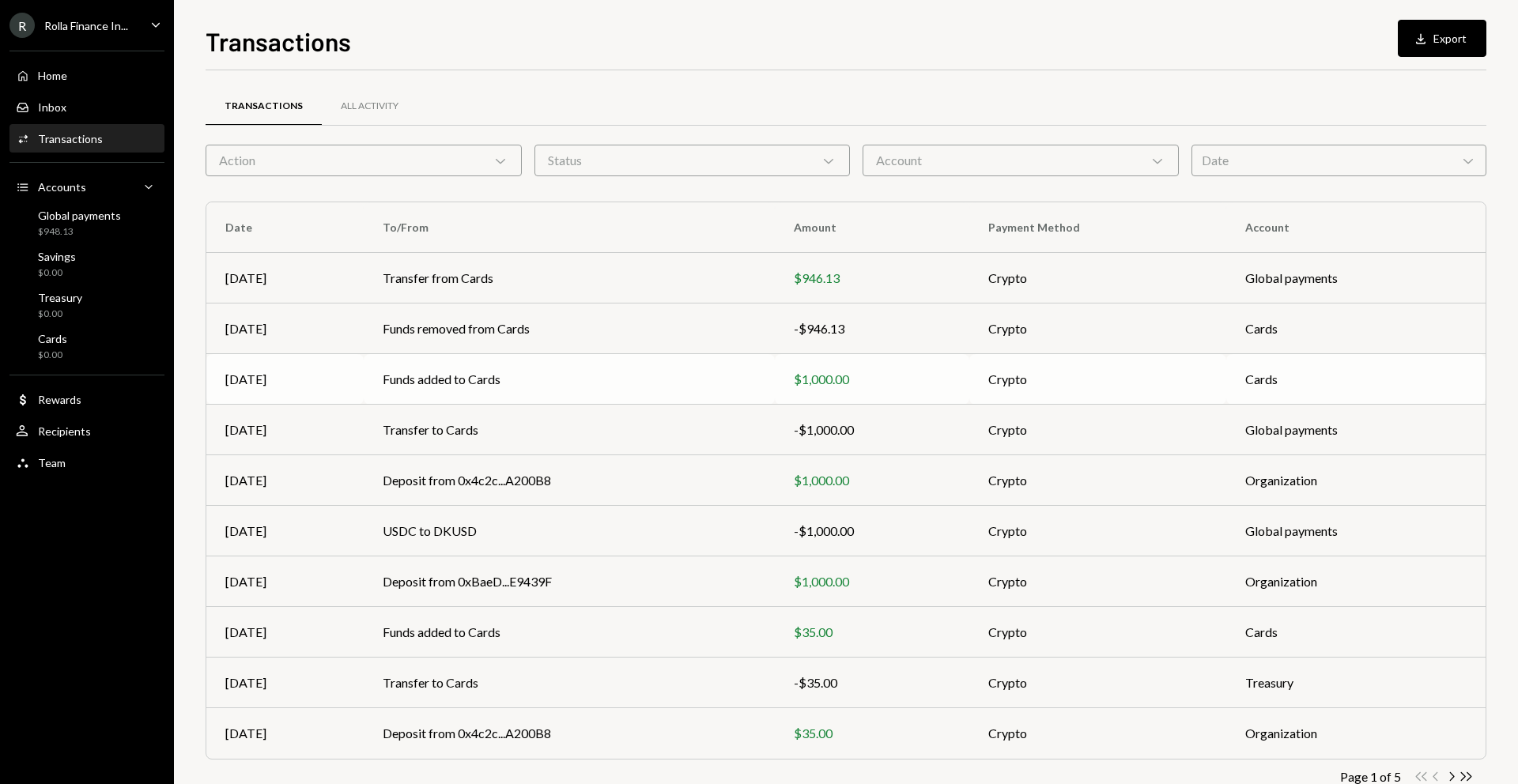
scroll to position [41, 0]
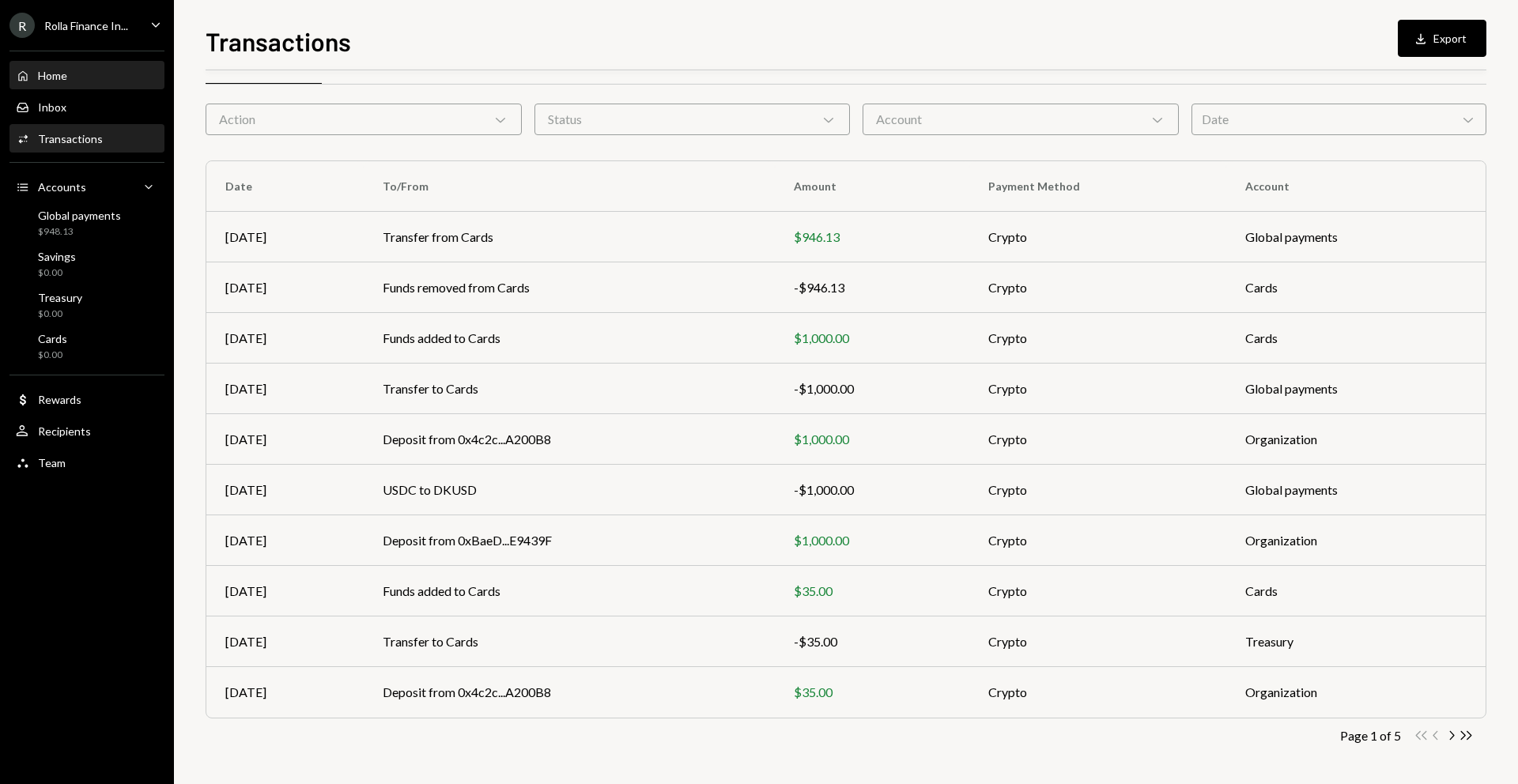
click at [71, 72] on div "Home Home" at bounding box center [87, 75] width 143 height 14
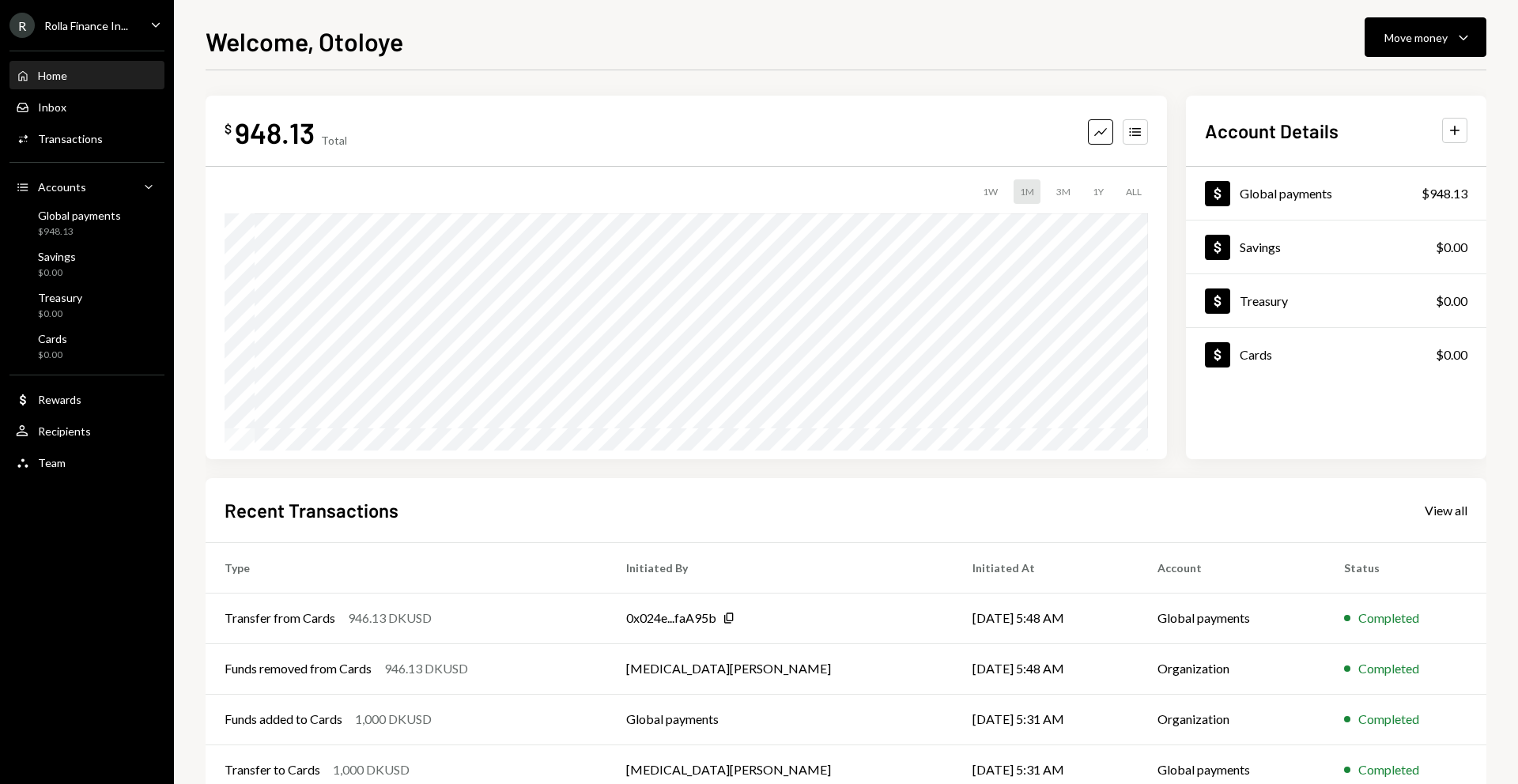
click at [645, 55] on div "Welcome, Otoloye Move money Caret Down" at bounding box center [846, 39] width 1281 height 35
click at [1158, 22] on div "Welcome, Otoloye Move money Caret Down" at bounding box center [846, 39] width 1281 height 35
click at [634, 82] on div "$ 948.13 Total Graph Accounts 1W 1M 3M 1Y ALL Account Details Plus Dollar Globa…" at bounding box center [846, 474] width 1281 height 808
click at [792, 76] on div "$ 948.13 Total Graph Accounts 1W 1M 3M 1Y ALL Account Details Plus Dollar Globa…" at bounding box center [846, 474] width 1281 height 808
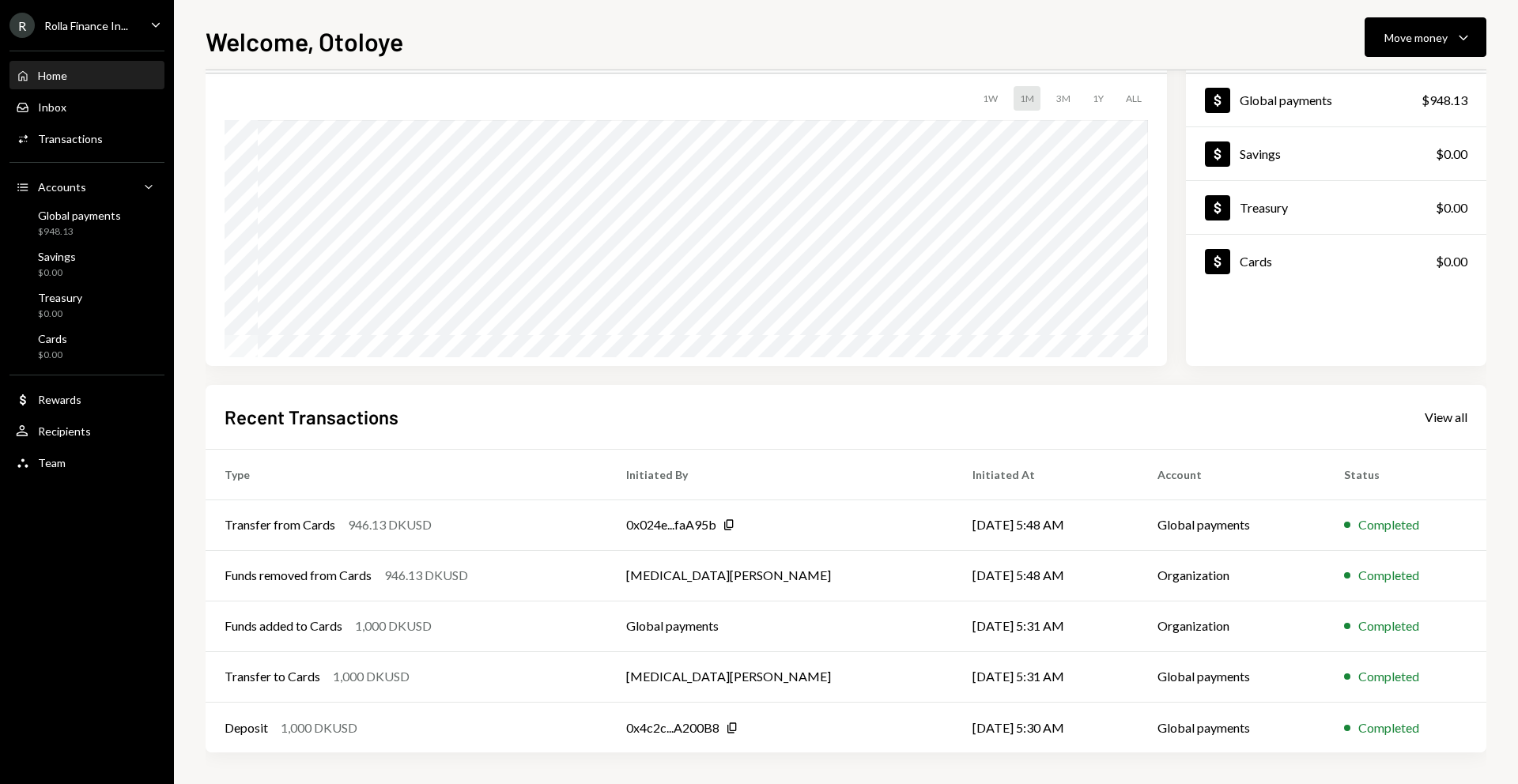
click at [1066, 100] on div "3M" at bounding box center [1064, 99] width 27 height 25
click at [1171, 122] on div "$ 948.13 Total Graph Accounts 1W 1M 3M 1Y ALL $948.13 Aug 10, 2025 Account Deta…" at bounding box center [846, 183] width 1281 height 364
click at [1130, 96] on div "ALL" at bounding box center [1134, 99] width 29 height 25
click at [115, 35] on div "R Rolla Finance In..." at bounding box center [68, 25] width 119 height 26
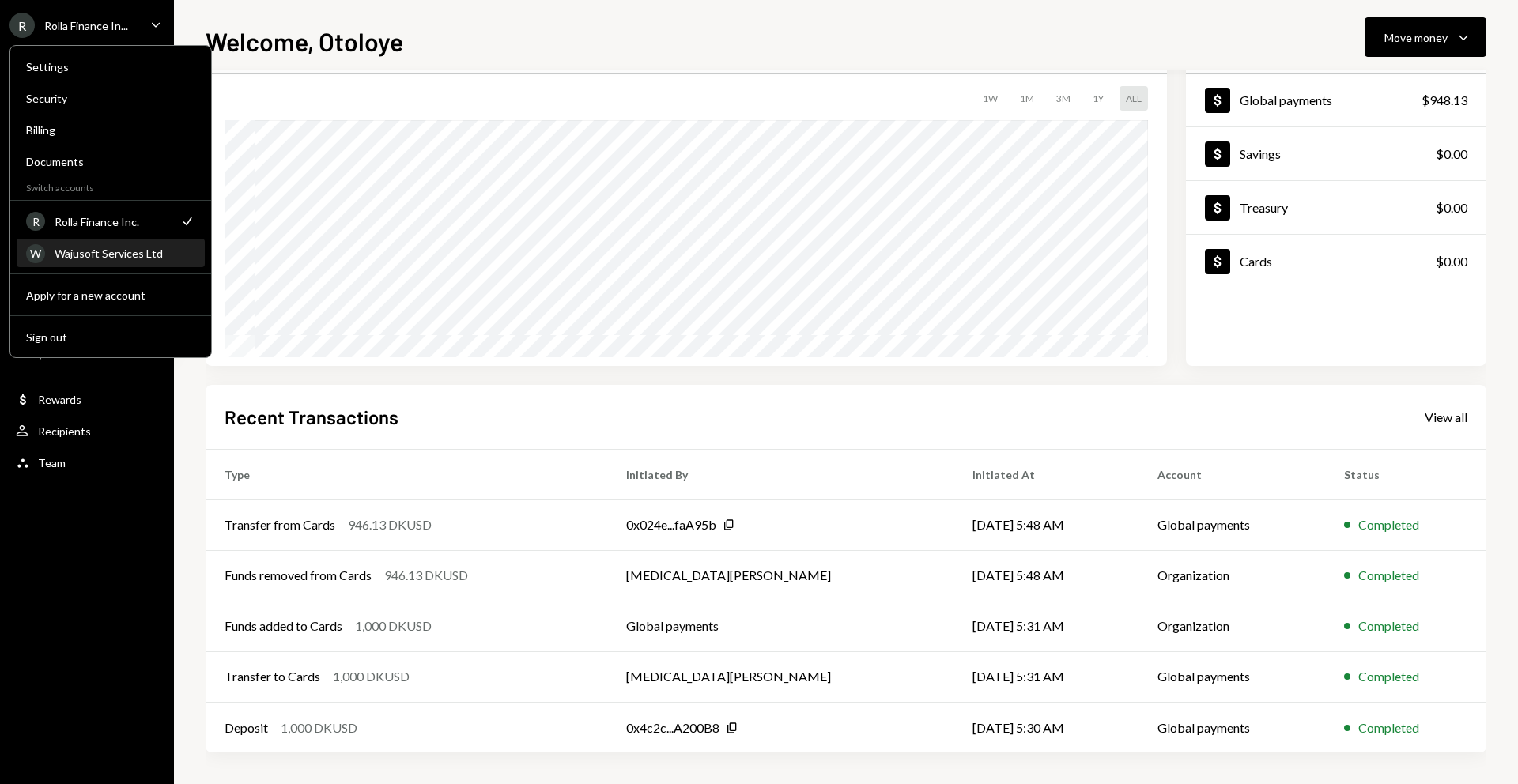
click at [56, 261] on div "W Wajusoft Services Ltd" at bounding box center [110, 254] width 169 height 27
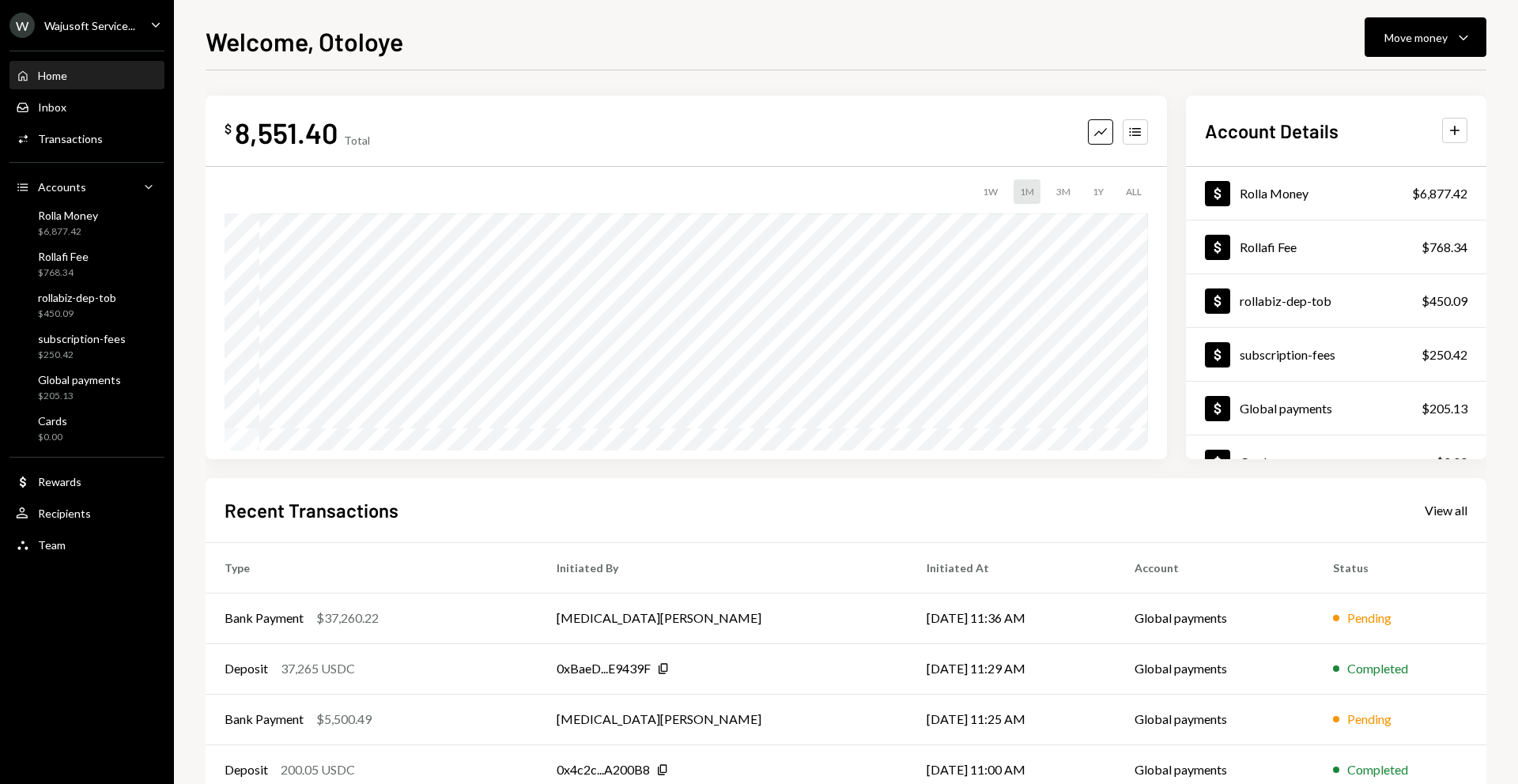
click at [1122, 185] on div "ALL" at bounding box center [1134, 192] width 29 height 25
click at [1093, 187] on div "1Y" at bounding box center [1098, 192] width 24 height 25
click at [1033, 182] on div "1M" at bounding box center [1028, 192] width 27 height 25
click at [1070, 200] on div "3M" at bounding box center [1064, 192] width 27 height 25
click at [1097, 185] on div "1Y" at bounding box center [1098, 192] width 24 height 25
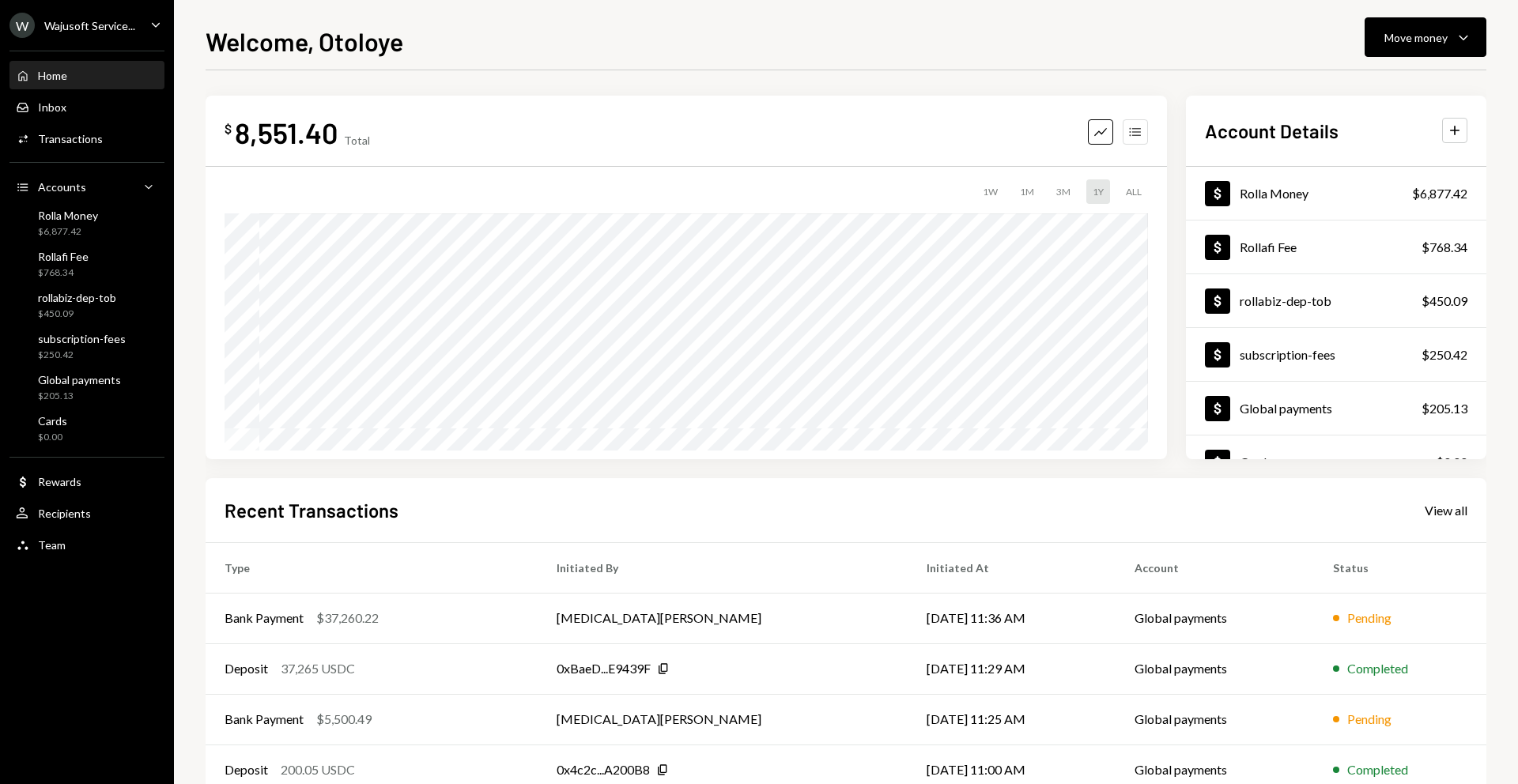
click at [1137, 141] on button "Accounts" at bounding box center [1135, 132] width 26 height 26
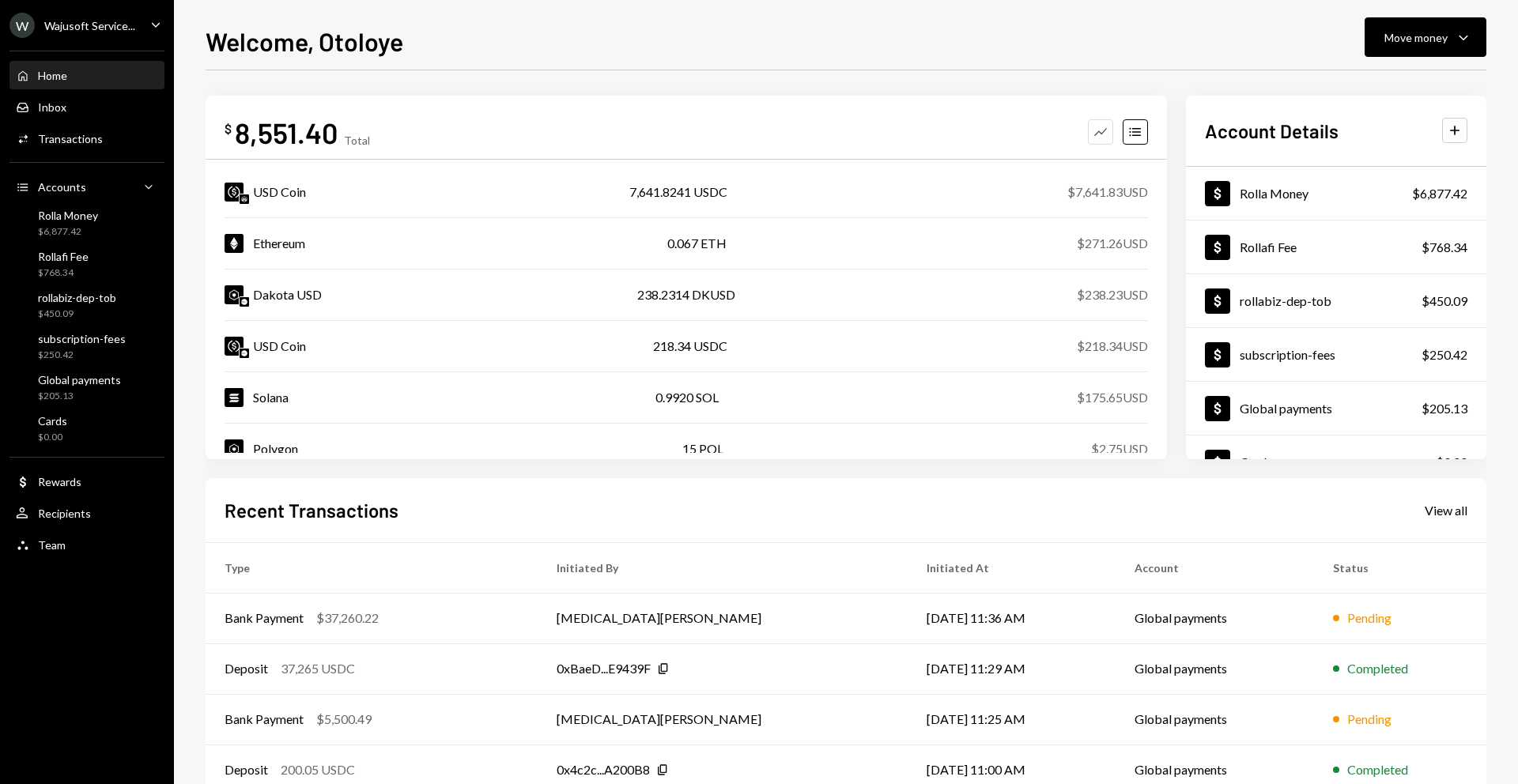
click at [1099, 136] on icon "Graph" at bounding box center [1101, 132] width 16 height 16
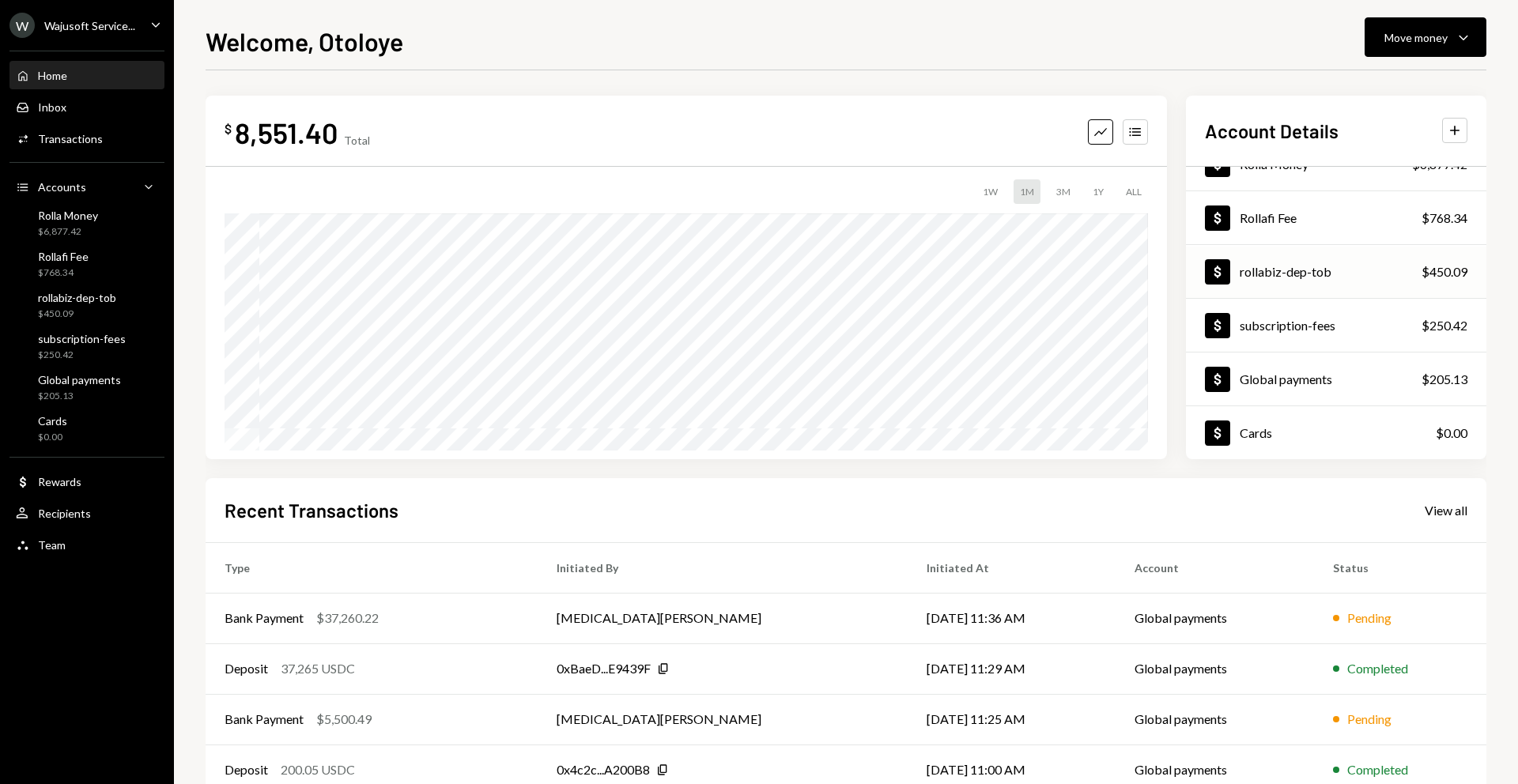
scroll to position [93, 0]
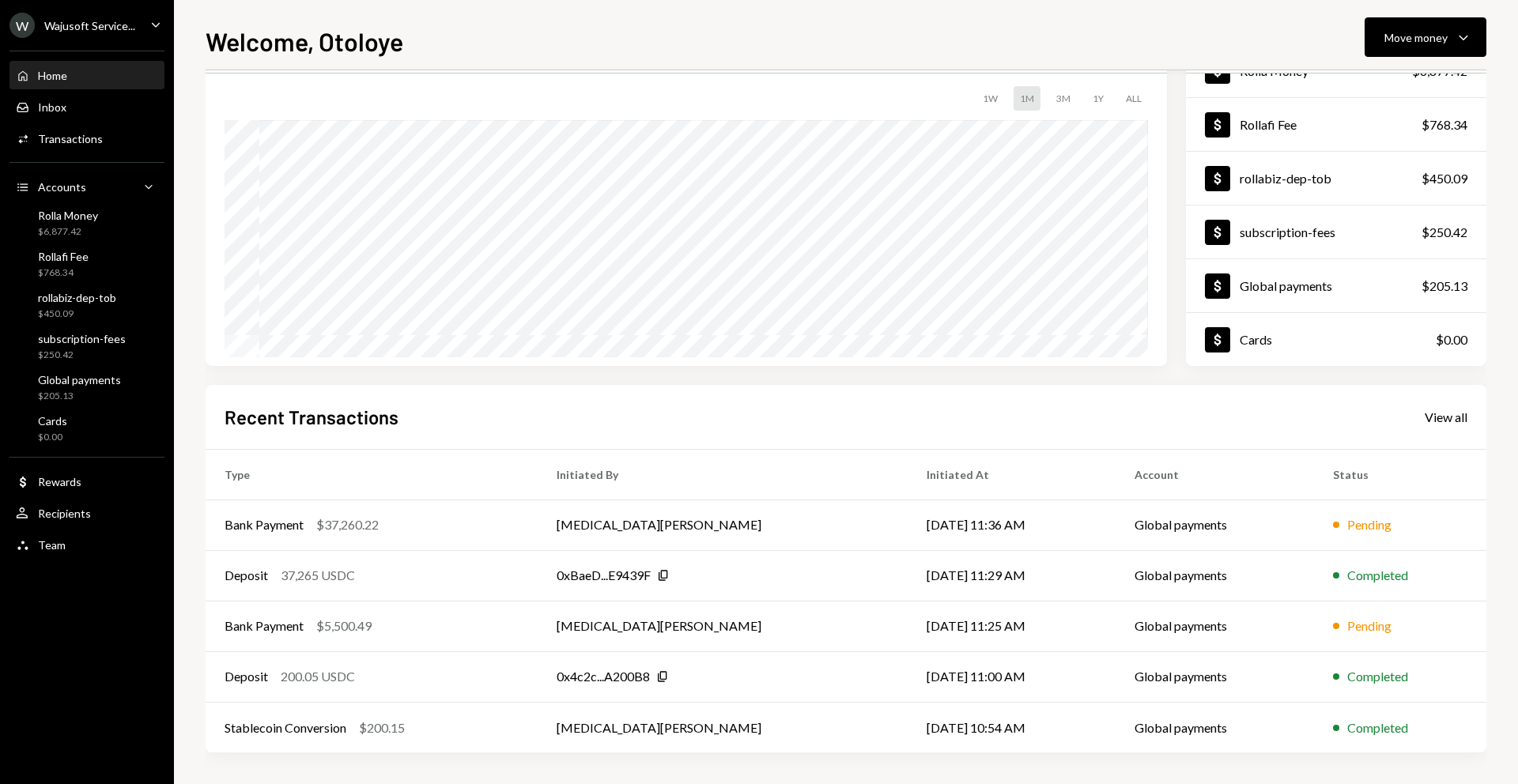
click at [1170, 143] on div "$ 8,551.40 Total Graph Accounts 1W 1M 3M 1Y ALL $8,551.40 [DATE] Account Detail…" at bounding box center [846, 183] width 1281 height 364
click at [65, 553] on div "Team Team" at bounding box center [87, 545] width 143 height 27
